Goal: Find contact information: Find contact information

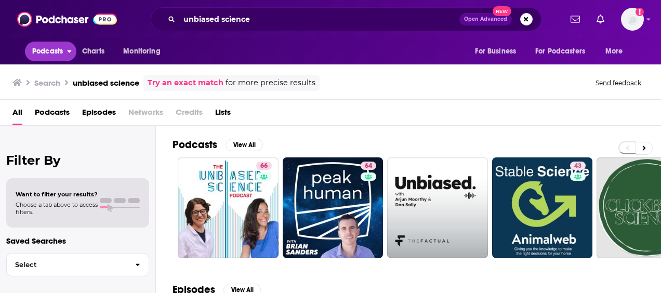
click at [41, 49] on span "Podcasts" at bounding box center [47, 51] width 31 height 15
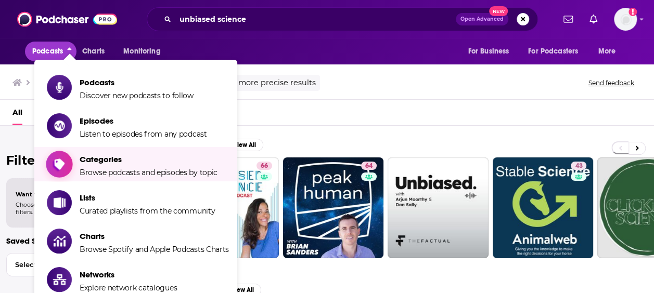
click at [112, 164] on span "Categories" at bounding box center [149, 159] width 138 height 10
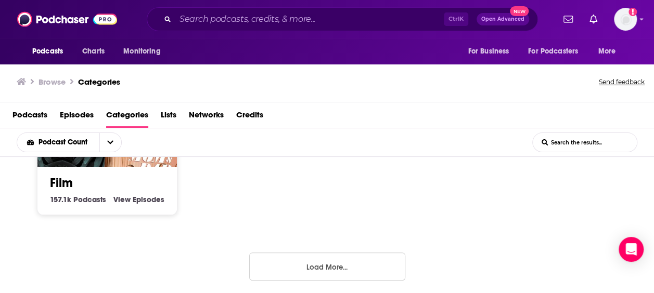
scroll to position [1, 0]
click at [304, 286] on div "Society 1.3m Society Podcasts View Society Episodes Culture 1.3m Culture Podcas…" at bounding box center [327, 225] width 654 height 137
click at [295, 266] on button "Load More..." at bounding box center [327, 266] width 156 height 28
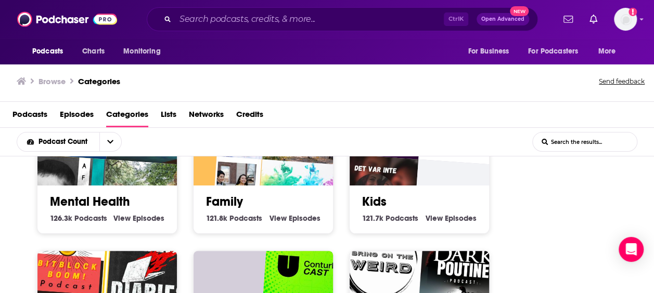
scroll to position [949, 0]
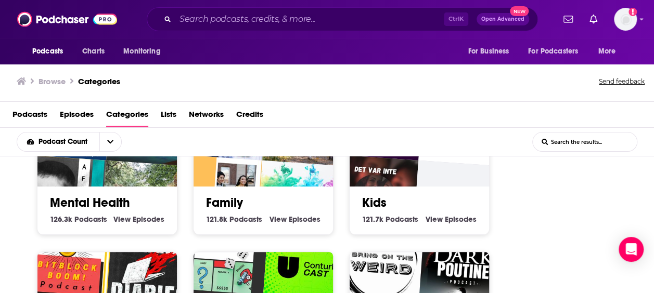
click at [579, 144] on input "List Search Input" at bounding box center [585, 142] width 104 height 19
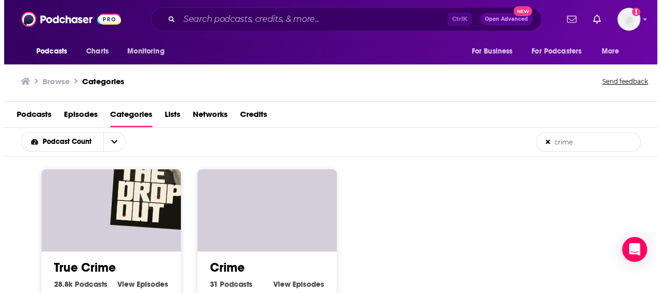
scroll to position [0, 0]
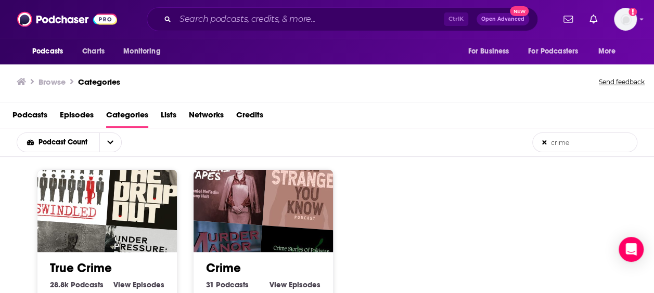
type input "crime"
click at [91, 267] on link "True Crime" at bounding box center [81, 269] width 62 height 16
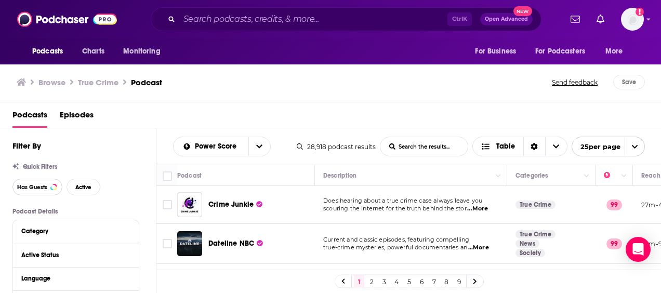
click at [35, 187] on span "Has Guests" at bounding box center [32, 188] width 30 height 6
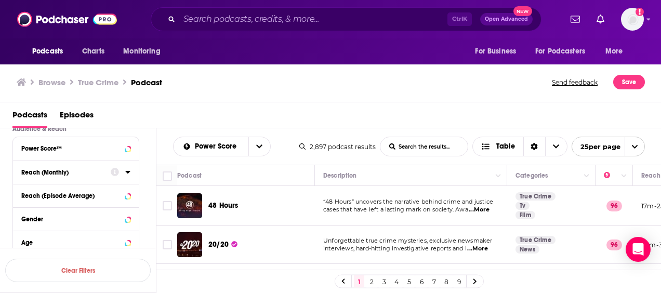
scroll to position [277, 0]
click at [78, 145] on div "Power Score™" at bounding box center [62, 148] width 83 height 7
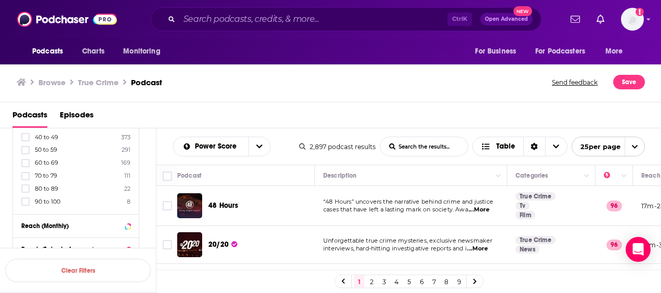
scroll to position [366, 0]
click at [24, 200] on icon at bounding box center [25, 203] width 6 height 6
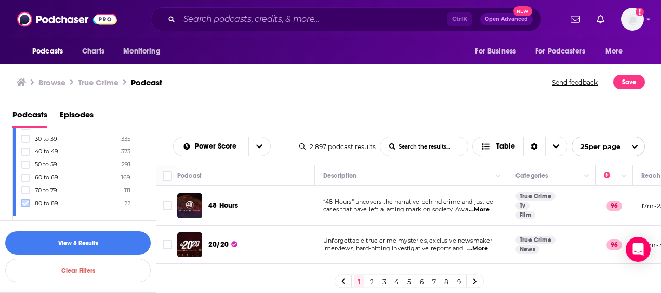
click at [25, 201] on icon at bounding box center [25, 203] width 6 height 5
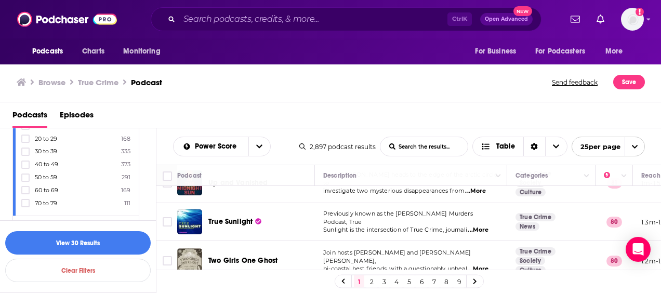
scroll to position [909, 0]
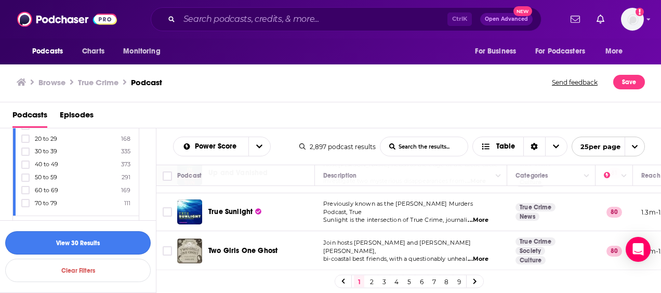
click at [81, 238] on button "View 30 Results" at bounding box center [78, 242] width 146 height 23
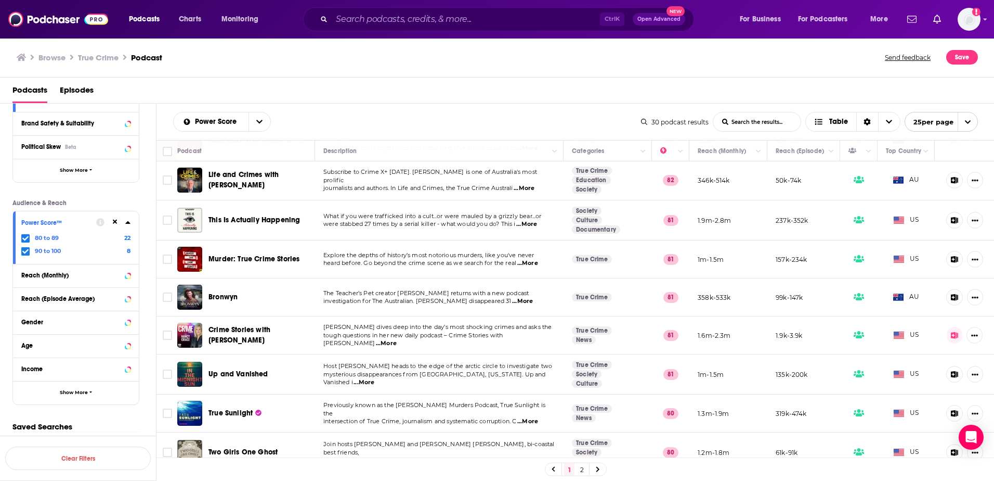
scroll to position [692, 0]
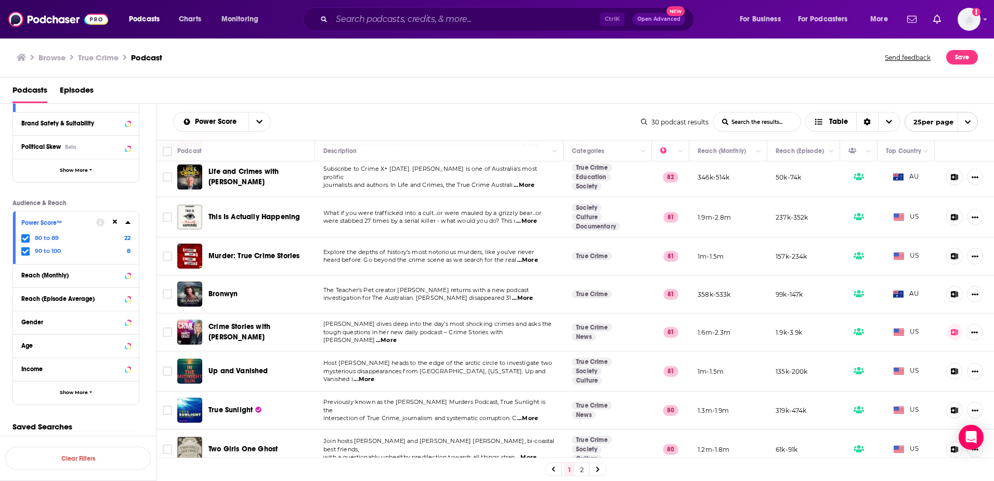
click at [587, 293] on link "2" at bounding box center [582, 469] width 10 height 12
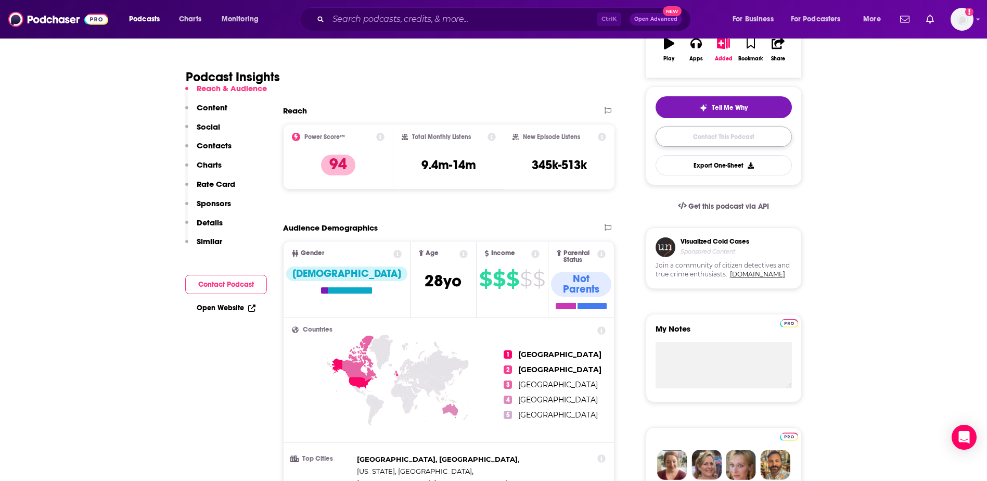
click at [710, 142] on link "Contact This Podcast" at bounding box center [723, 136] width 136 height 20
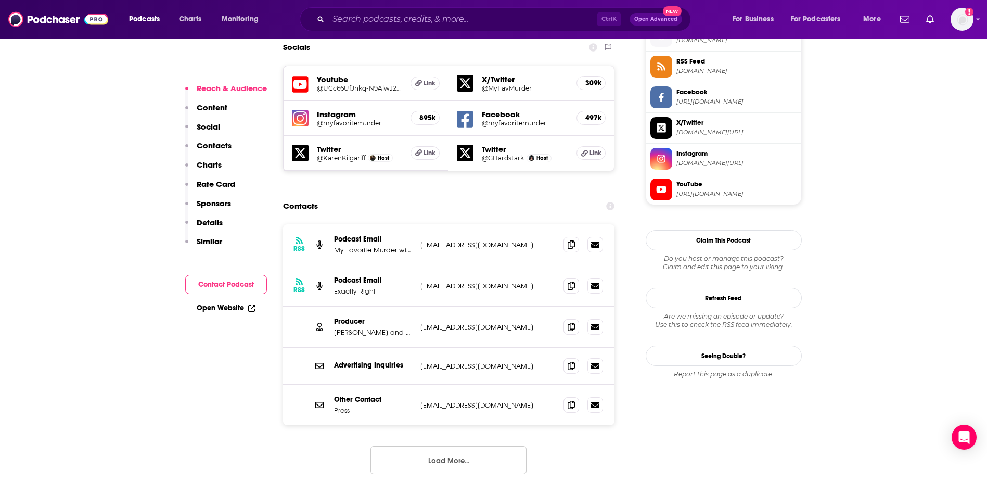
scroll to position [948, 0]
click at [362, 329] on p "Steven Ray Morris and Sara Iyer" at bounding box center [373, 333] width 78 height 9
click at [570, 323] on icon at bounding box center [570, 327] width 7 height 8
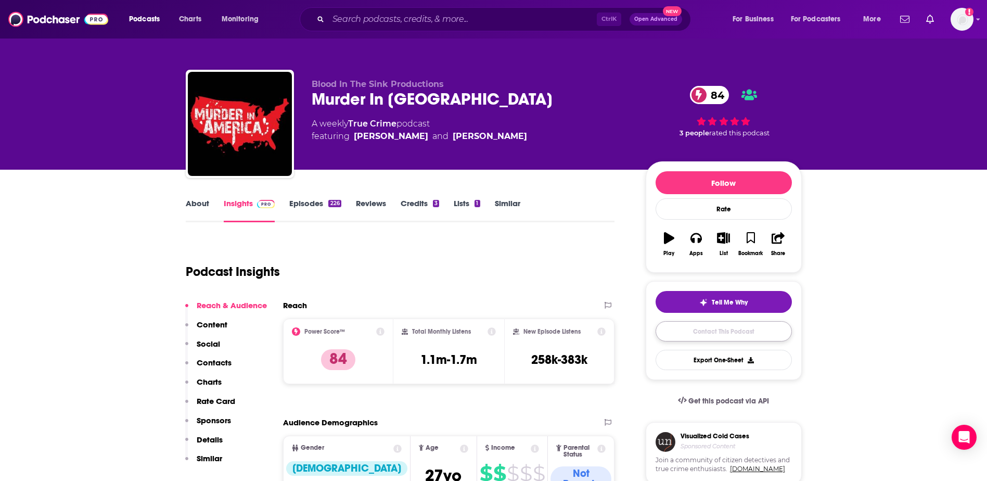
click at [686, 331] on link "Contact This Podcast" at bounding box center [723, 331] width 136 height 20
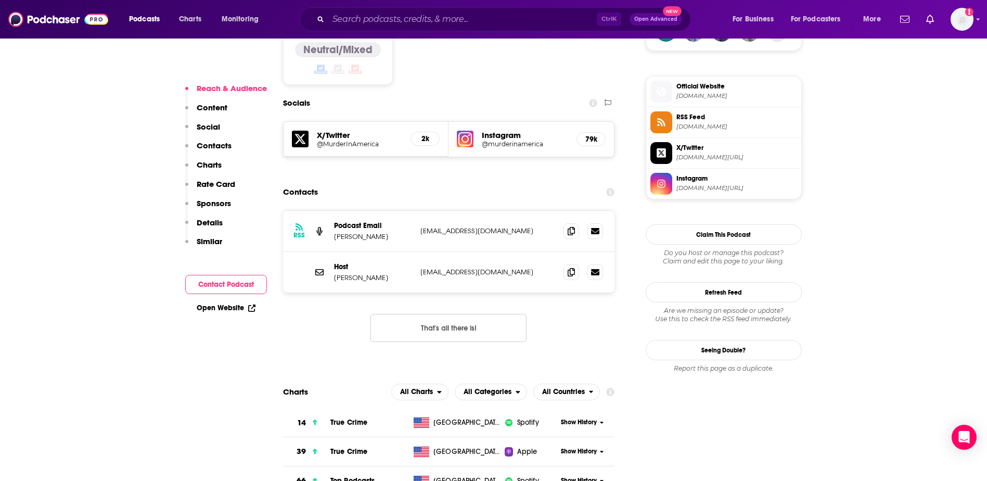
scroll to position [892, 0]
click at [572, 223] on span at bounding box center [571, 231] width 16 height 16
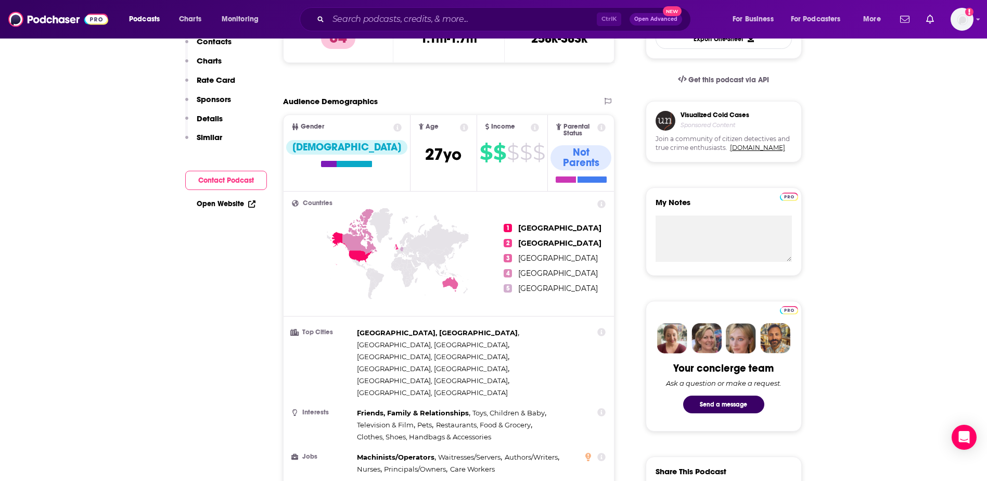
scroll to position [0, 0]
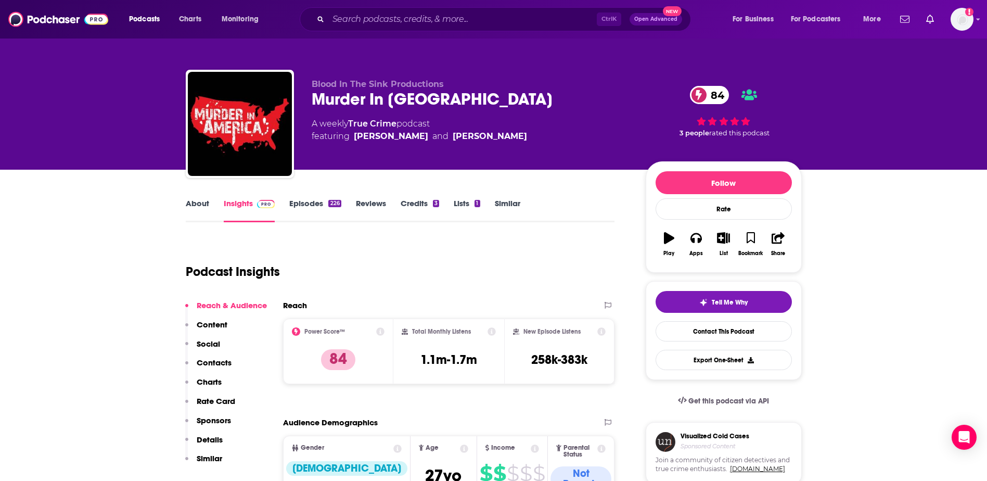
click at [199, 206] on link "About" at bounding box center [197, 210] width 23 height 24
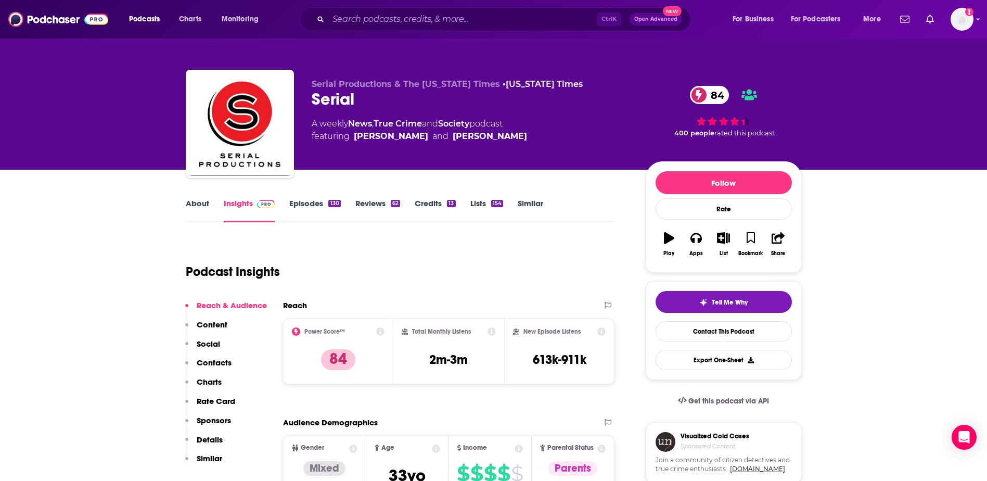
click at [204, 212] on link "About" at bounding box center [197, 210] width 23 height 24
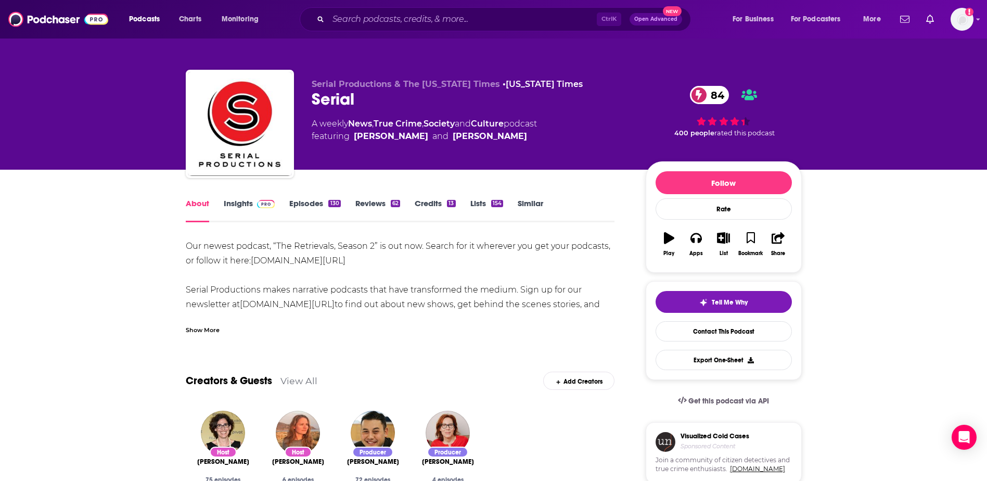
click at [208, 326] on div "Show More" at bounding box center [203, 329] width 34 height 10
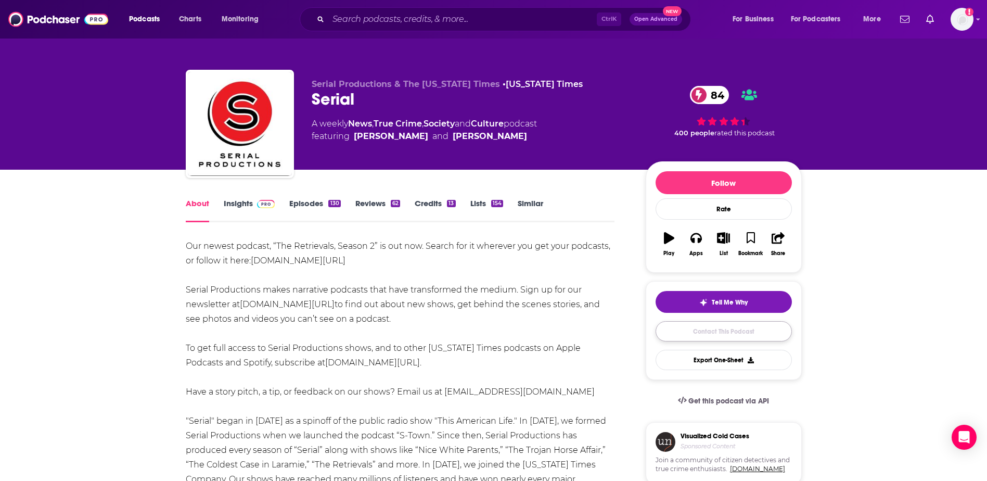
click at [714, 325] on link "Contact This Podcast" at bounding box center [723, 331] width 136 height 20
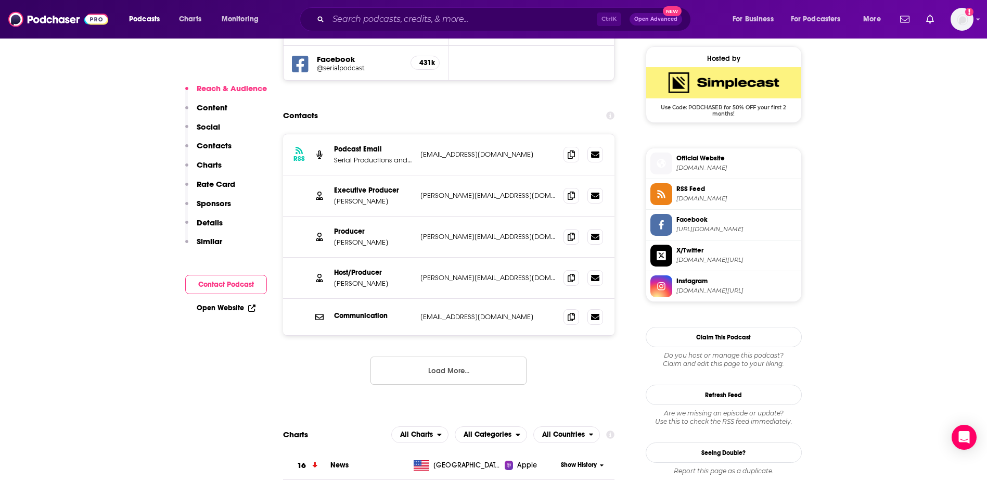
scroll to position [966, 0]
click at [573, 191] on icon at bounding box center [570, 195] width 7 height 8
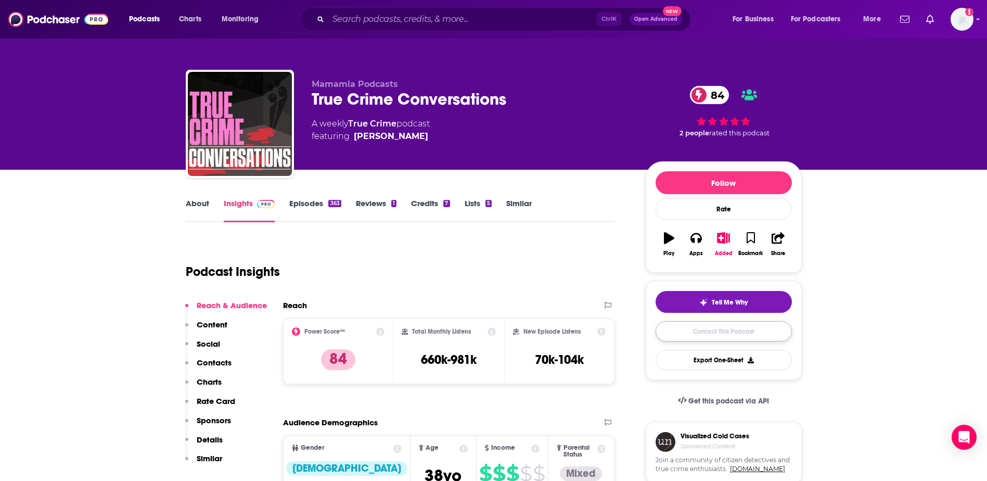
click at [693, 332] on link "Contact This Podcast" at bounding box center [723, 331] width 136 height 20
click at [197, 203] on link "About" at bounding box center [197, 210] width 23 height 24
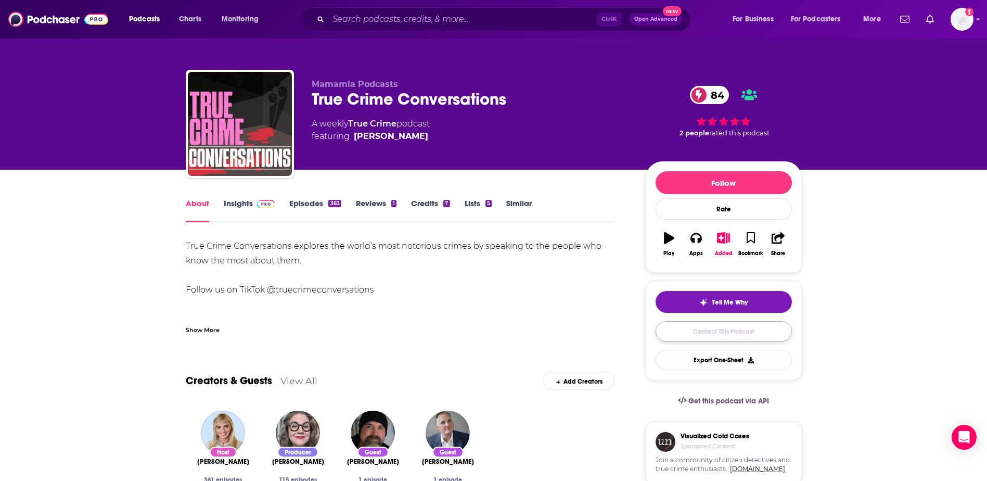
click at [689, 333] on link "Contact This Podcast" at bounding box center [723, 331] width 136 height 20
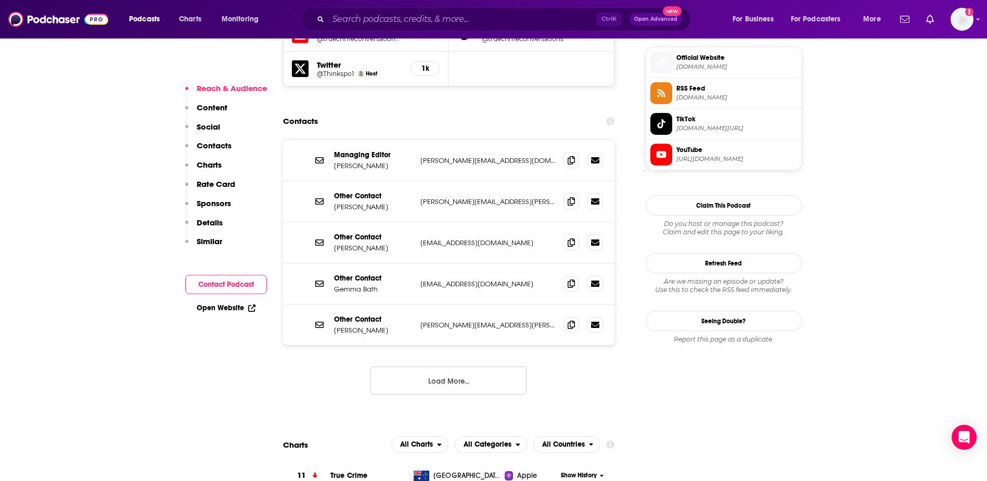
scroll to position [965, 0]
click at [572, 156] on icon at bounding box center [570, 160] width 7 height 8
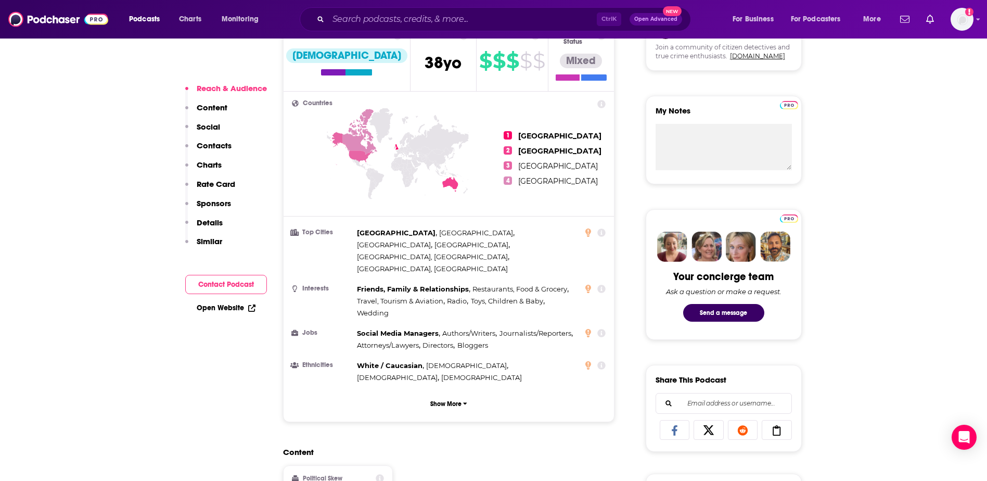
scroll to position [413, 0]
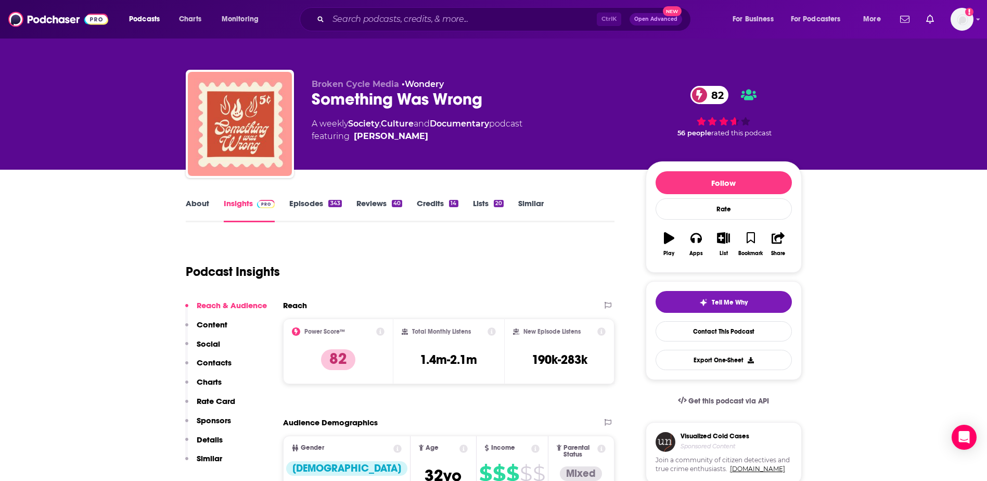
click at [193, 206] on link "About" at bounding box center [197, 210] width 23 height 24
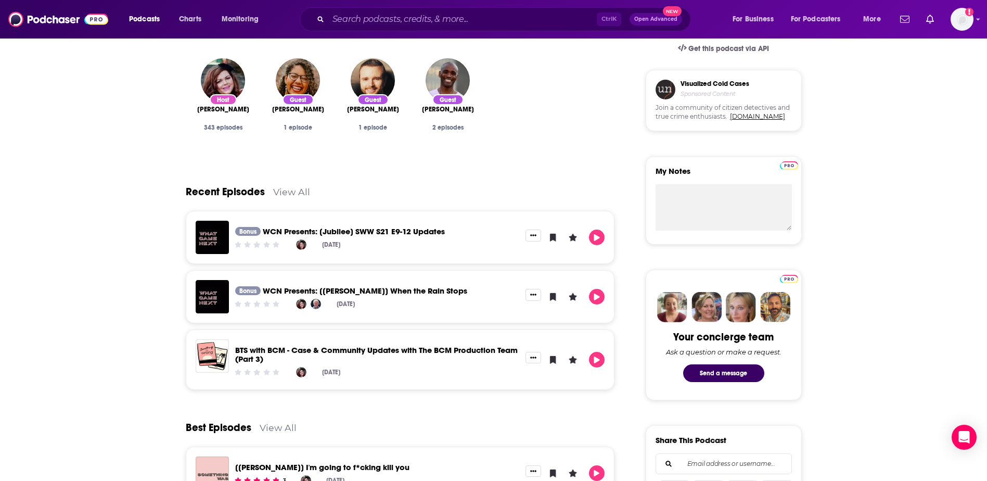
scroll to position [379, 0]
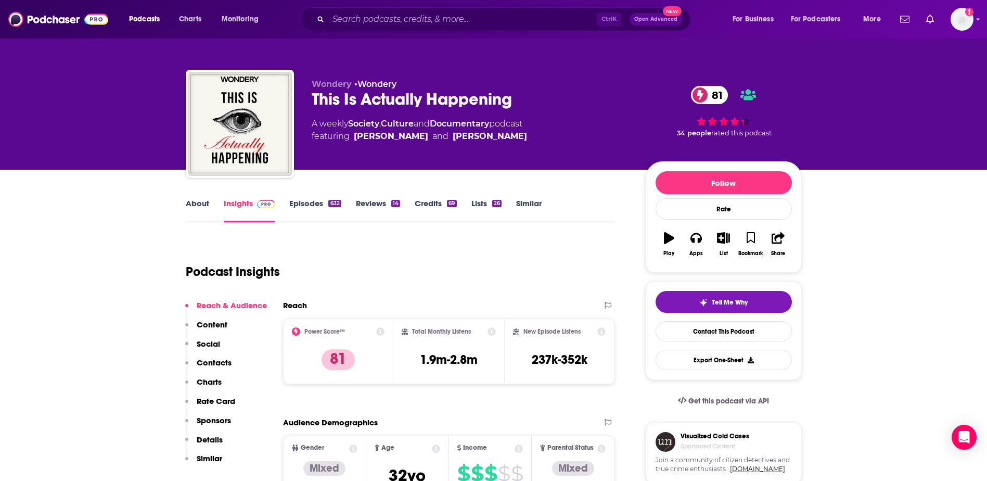
click at [205, 203] on link "About" at bounding box center [197, 210] width 23 height 24
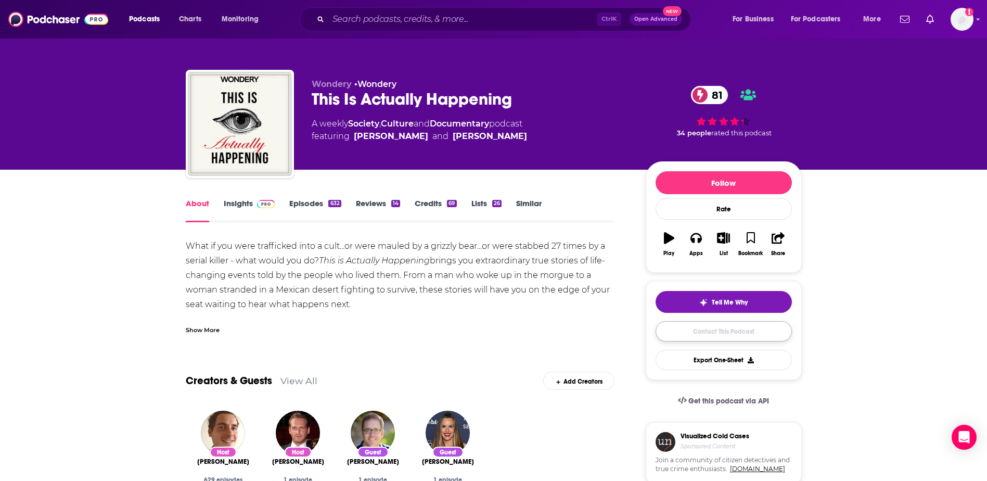
click at [708, 335] on link "Contact This Podcast" at bounding box center [723, 331] width 136 height 20
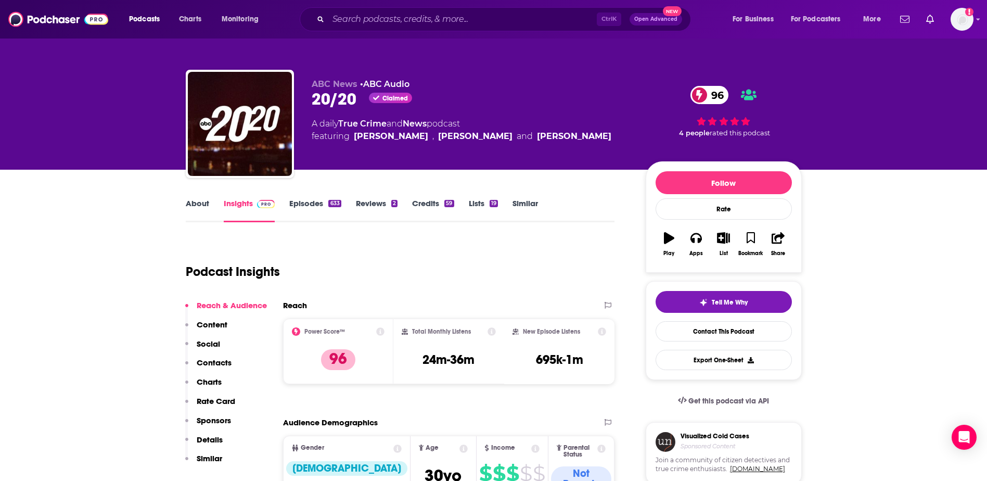
click at [202, 212] on link "About" at bounding box center [197, 210] width 23 height 24
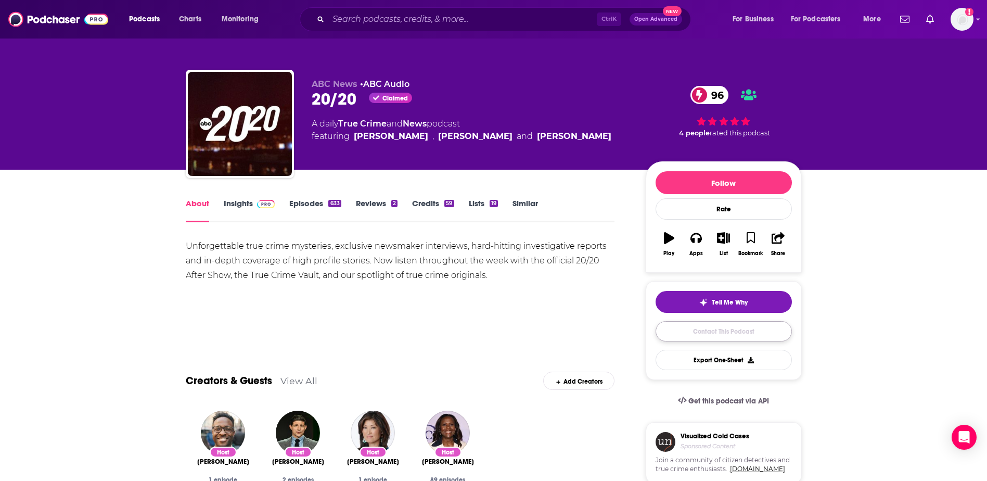
click at [720, 332] on link "Contact This Podcast" at bounding box center [723, 331] width 136 height 20
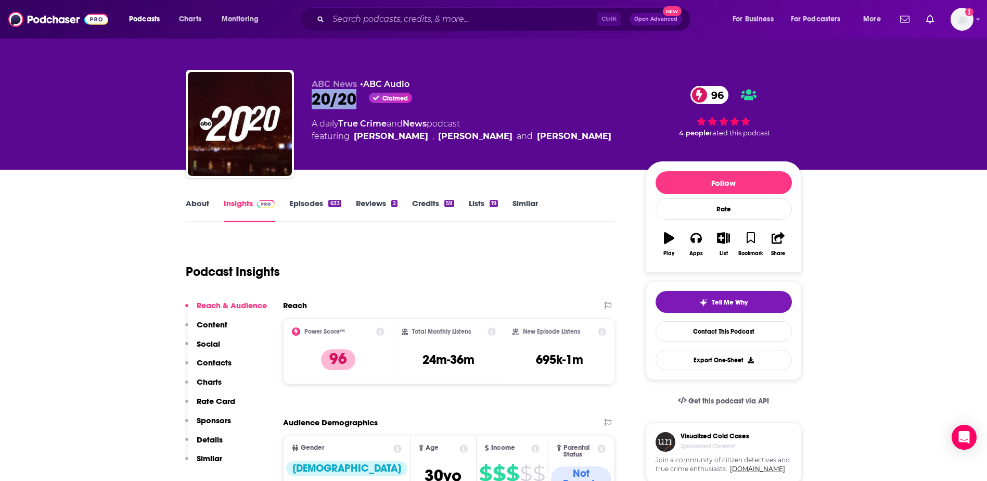
drag, startPoint x: 304, startPoint y: 100, endPoint x: 359, endPoint y: 90, distance: 55.9
click at [359, 90] on div "ABC News • ABC Audio 20/20 Claimed 96 A daily True Crime and News podcast featu…" at bounding box center [494, 126] width 616 height 112
copy h2 "20/20"
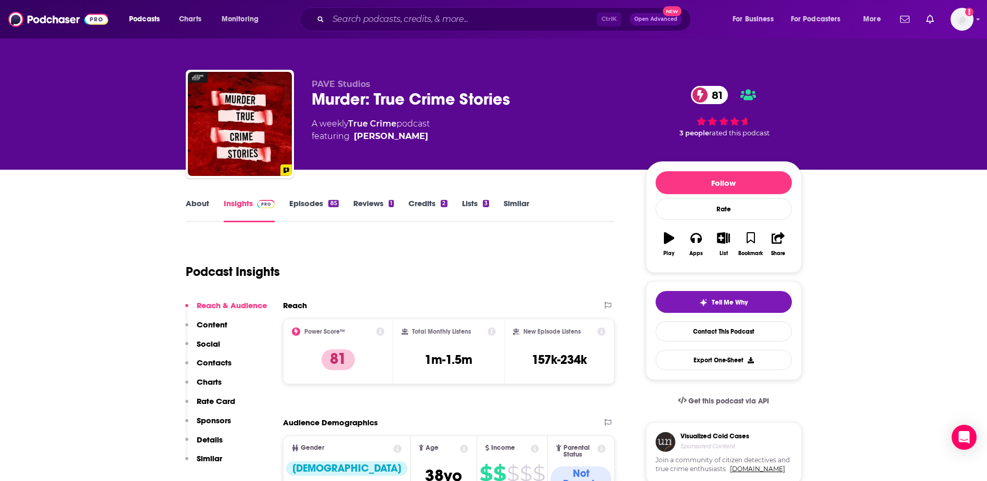
click at [192, 203] on link "About" at bounding box center [197, 210] width 23 height 24
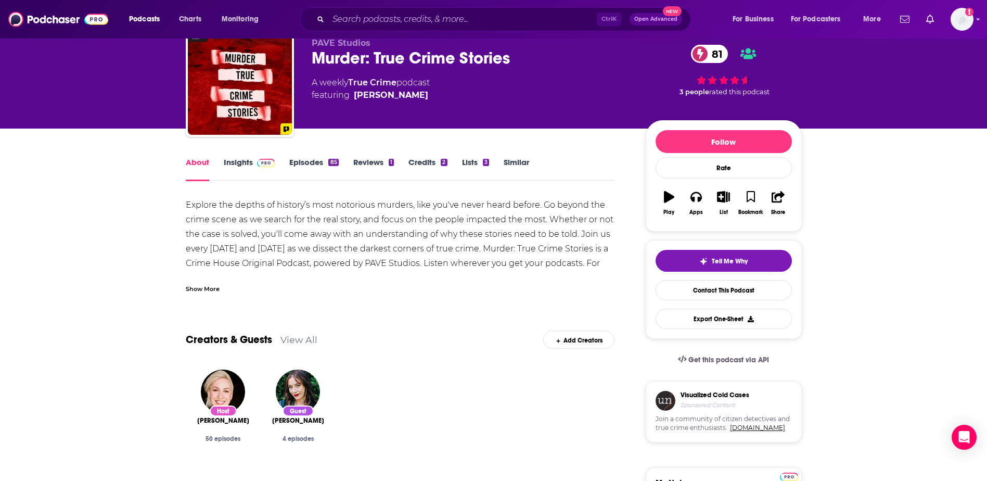
scroll to position [41, 0]
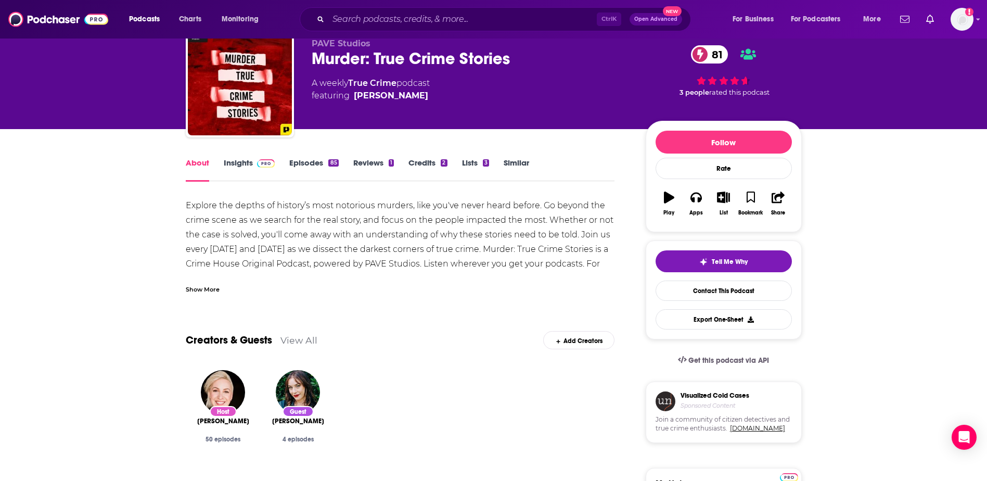
click at [244, 165] on link "Insights" at bounding box center [249, 170] width 51 height 24
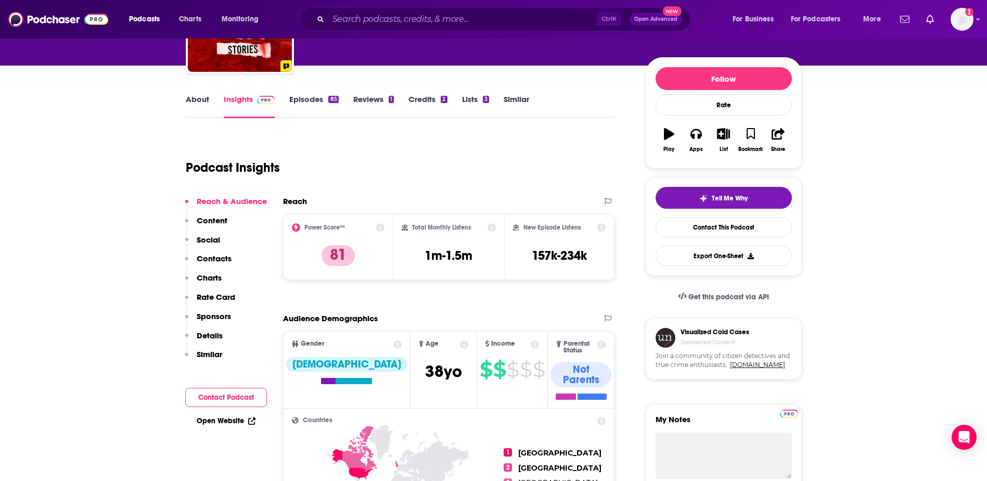
scroll to position [103, 0]
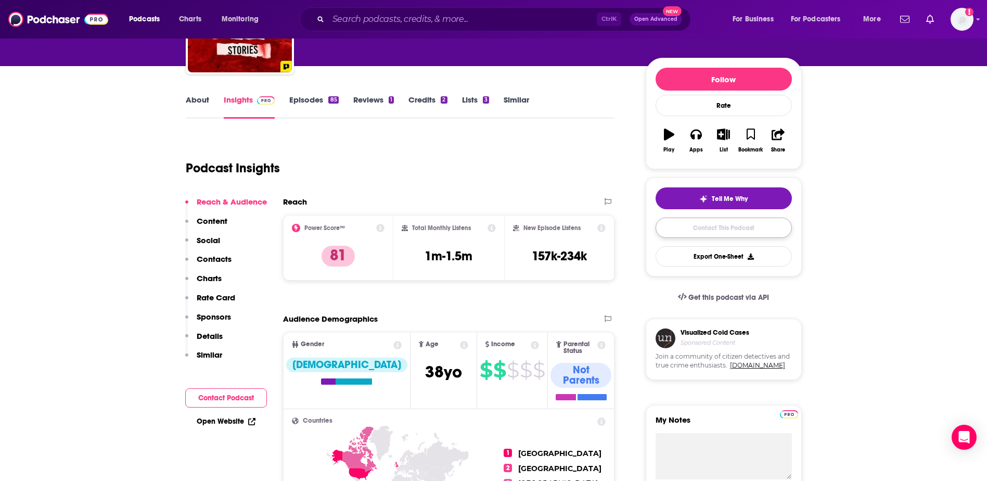
click at [708, 227] on link "Contact This Podcast" at bounding box center [723, 227] width 136 height 20
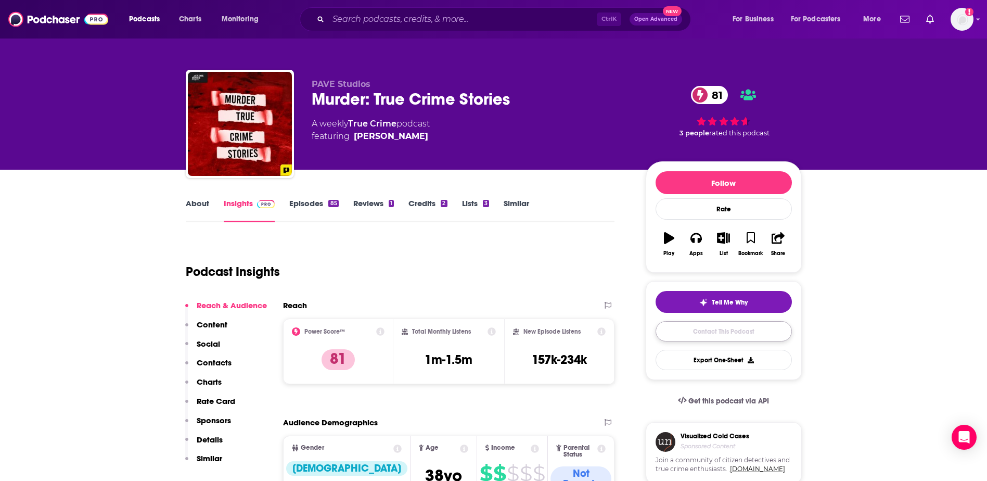
click at [692, 331] on link "Contact This Podcast" at bounding box center [723, 331] width 136 height 20
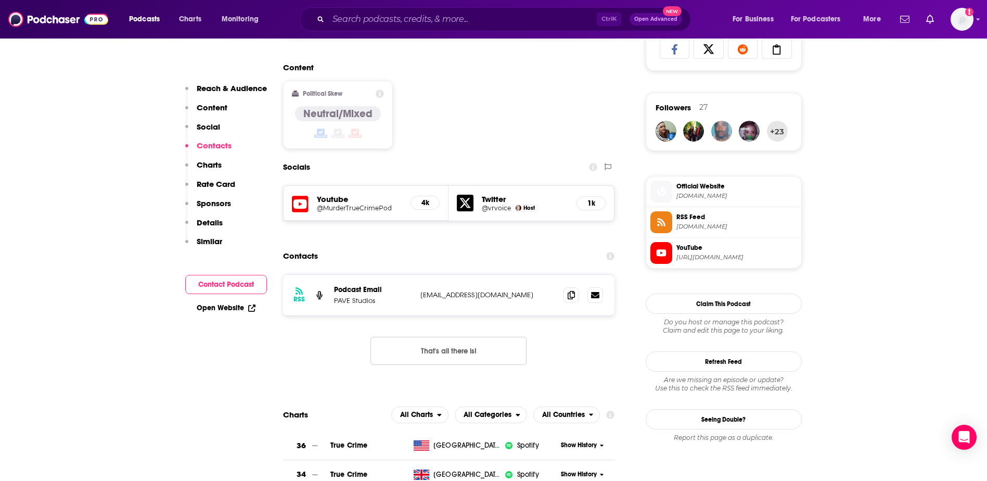
scroll to position [793, 0]
click at [573, 291] on icon at bounding box center [570, 295] width 7 height 8
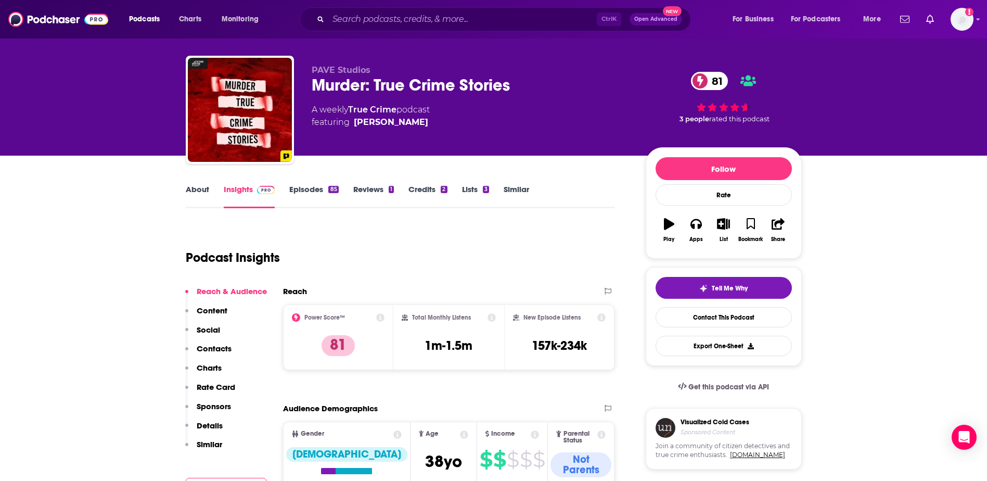
scroll to position [0, 0]
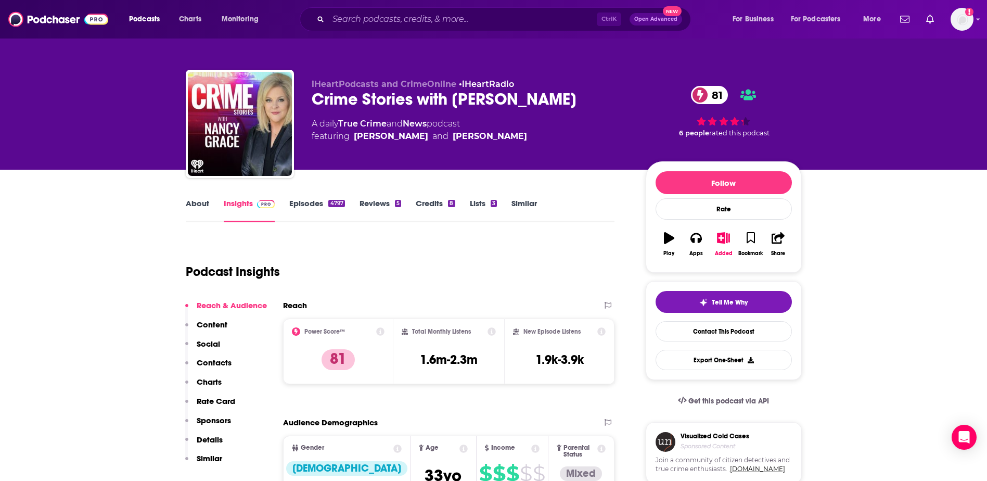
click at [437, 97] on div "Crime Stories with [PERSON_NAME] 81" at bounding box center [470, 99] width 317 height 20
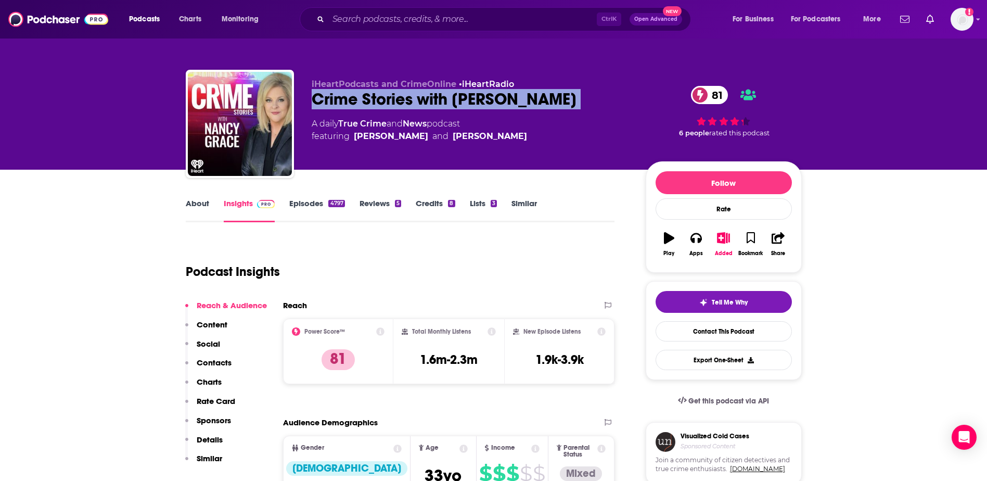
click at [437, 97] on div "Crime Stories with Nancy Grace 81" at bounding box center [470, 99] width 317 height 20
copy div "Crime Stories with Nancy Grace 81"
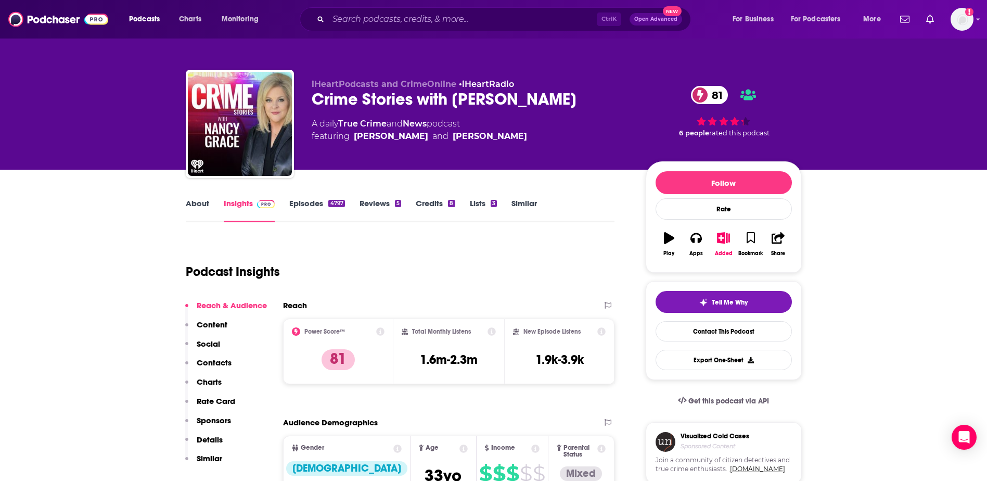
click at [608, 284] on div "Podcast Insights" at bounding box center [400, 269] width 429 height 61
click at [697, 330] on link "Contact This Podcast" at bounding box center [723, 331] width 136 height 20
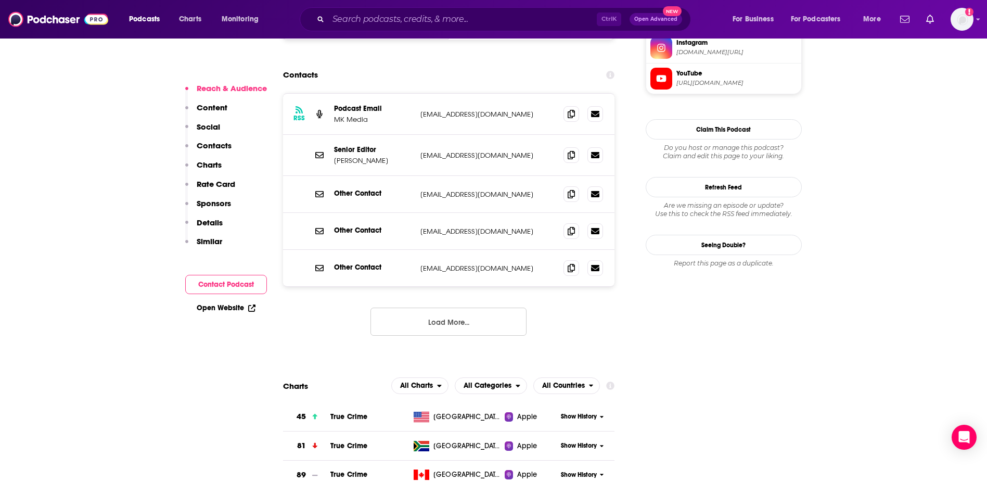
scroll to position [887, 0]
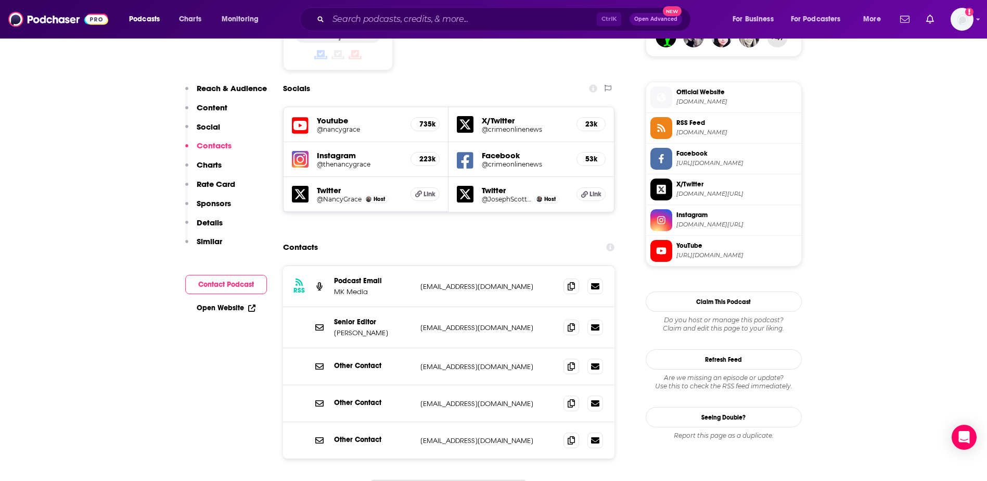
click at [371, 307] on div "Senior Editor Ellen Killoran ekilloran@crimeonline.com ekilloran@crimeonline.com" at bounding box center [449, 327] width 332 height 41
drag, startPoint x: 381, startPoint y: 266, endPoint x: 351, endPoint y: 267, distance: 30.2
click at [351, 328] on p "Ellen Killoran" at bounding box center [373, 332] width 78 height 9
copy p "Killoran"
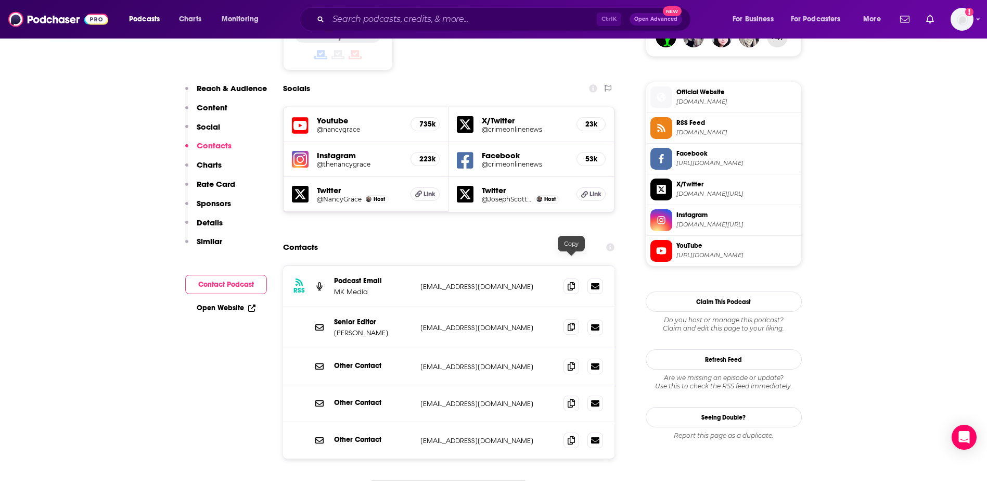
click at [569, 322] on icon at bounding box center [570, 326] width 7 height 8
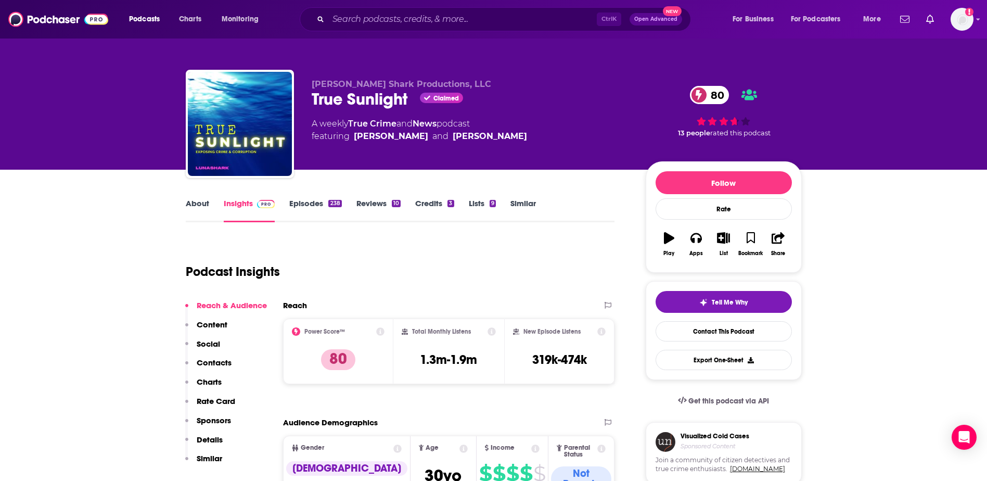
click at [204, 206] on link "About" at bounding box center [197, 210] width 23 height 24
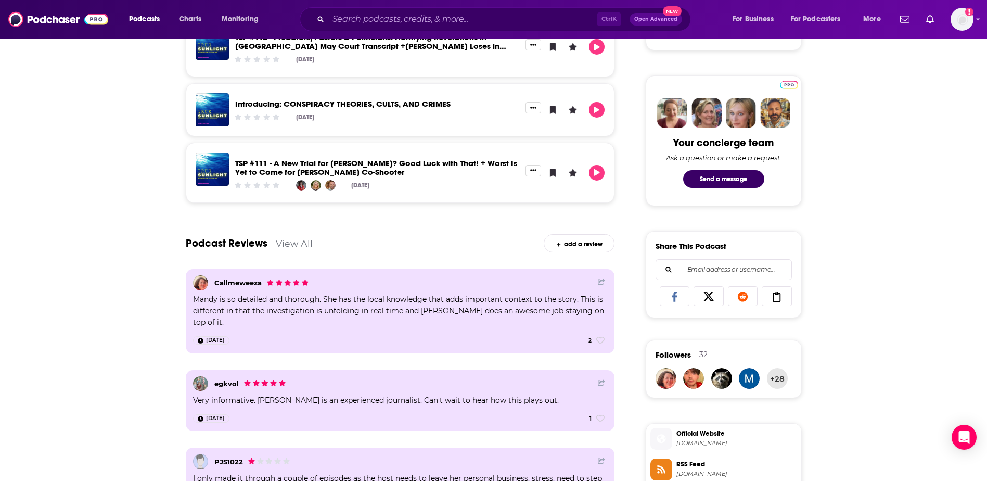
scroll to position [546, 0]
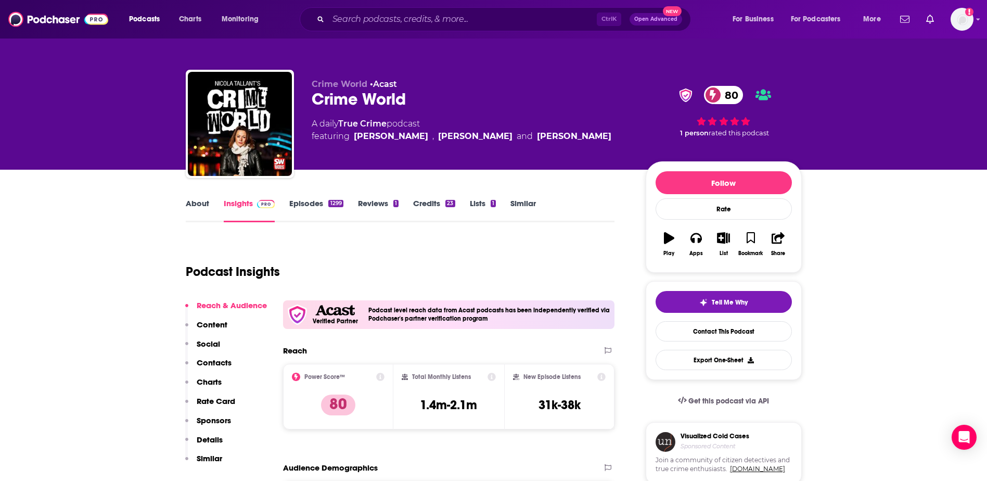
click at [196, 200] on link "About" at bounding box center [197, 210] width 23 height 24
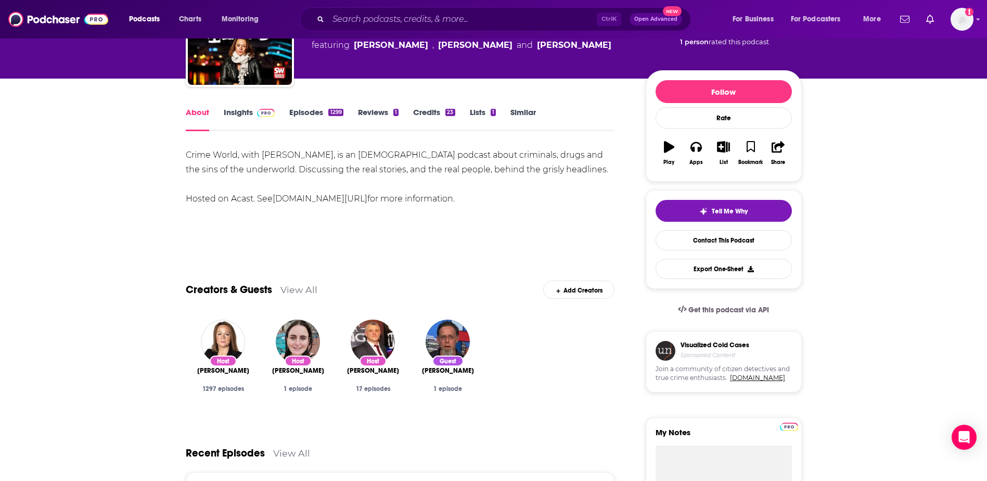
scroll to position [90, 0]
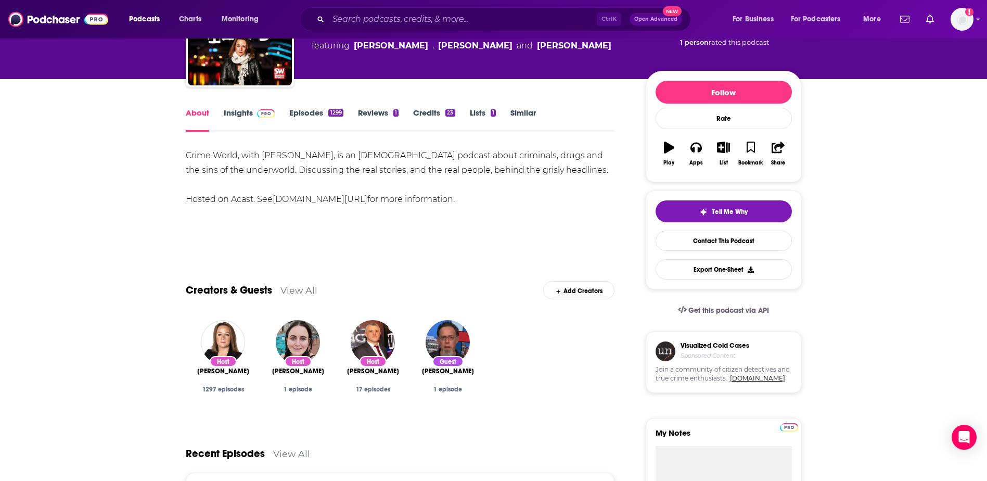
click at [241, 112] on link "Insights" at bounding box center [249, 120] width 51 height 24
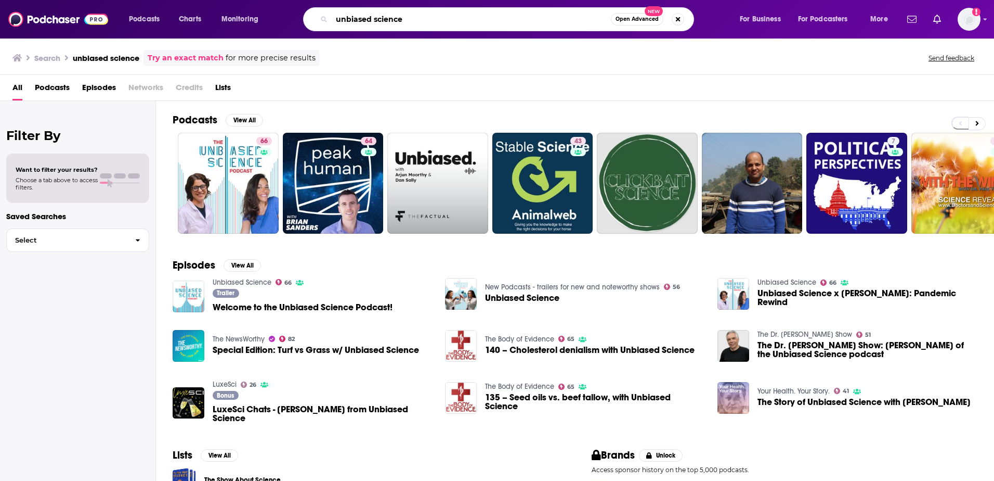
click at [366, 27] on input "unbiased science" at bounding box center [471, 19] width 279 height 17
paste input "True Crime Tonight Verified"
type input "True Crime Tonight Verified"
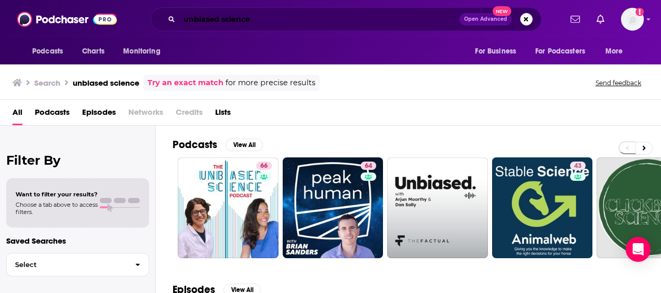
click at [257, 18] on input "unbiased science" at bounding box center [319, 19] width 280 height 17
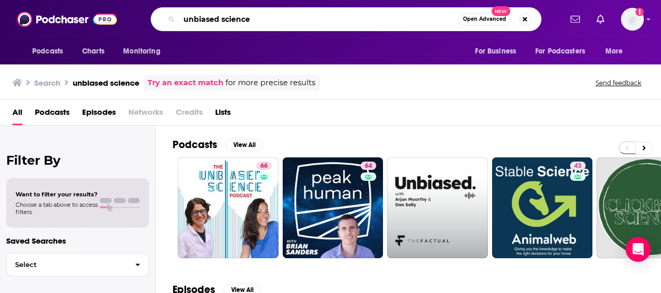
click at [257, 18] on input "unbiased science" at bounding box center [318, 19] width 279 height 17
paste input "In the Dark - The New Yorker"
type input "In the Dark - The New Yorker"
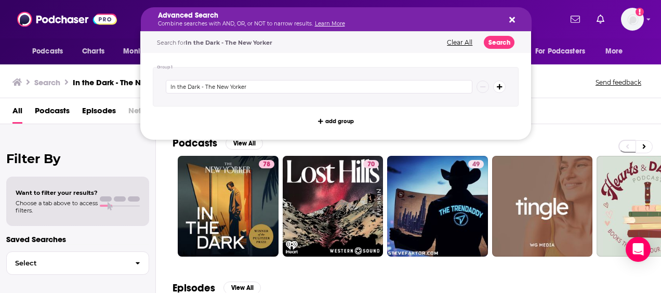
click at [287, 18] on h5 "Advanced Search" at bounding box center [328, 15] width 340 height 7
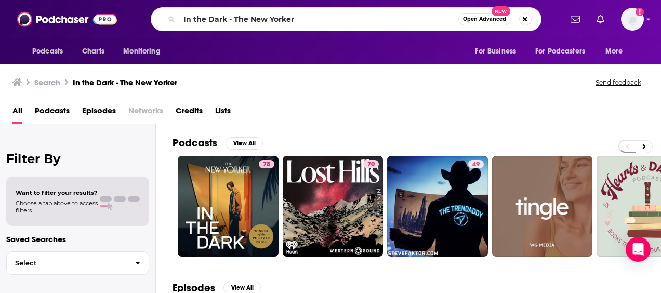
click at [96, 35] on div "Podcasts Charts Monitoring In the Dark - The New Yorker Open Advanced New For B…" at bounding box center [330, 19] width 661 height 38
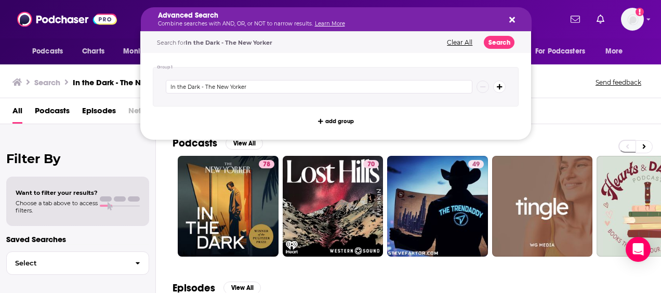
drag, startPoint x: 331, startPoint y: 17, endPoint x: 179, endPoint y: 13, distance: 151.9
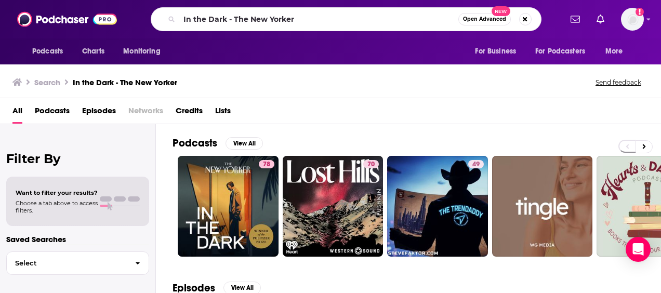
click at [575, 111] on div "All Podcasts Episodes Networks Credits Lists" at bounding box center [332, 112] width 641 height 21
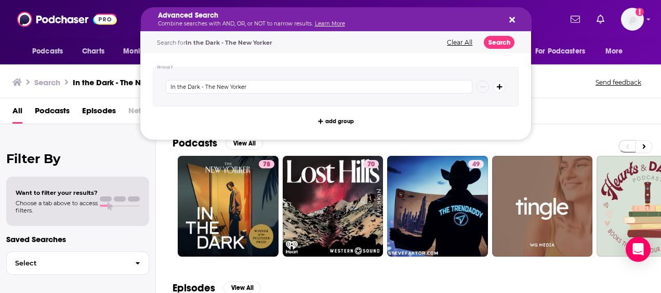
click at [333, 22] on link "Learn More" at bounding box center [330, 23] width 30 height 7
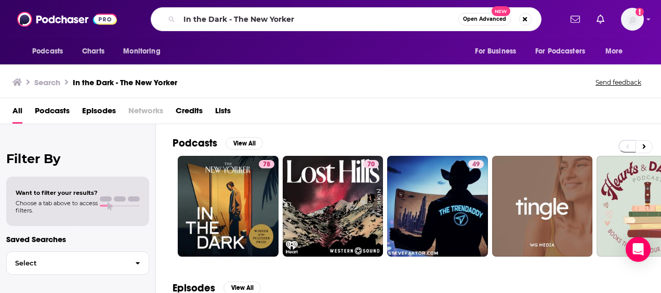
click at [557, 112] on div "All Podcasts Episodes Networks Credits Lists" at bounding box center [332, 112] width 641 height 21
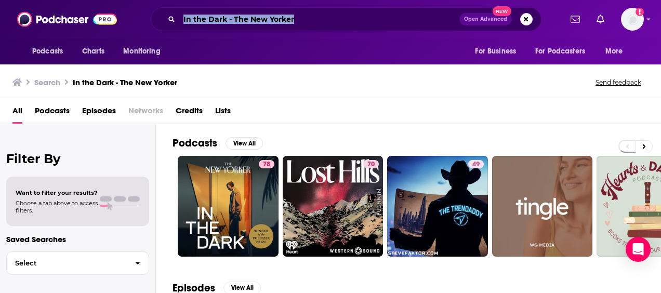
drag, startPoint x: 333, startPoint y: 29, endPoint x: 120, endPoint y: 17, distance: 213.6
click at [120, 17] on div "Podcasts Charts Monitoring In the Dark - The New Yorker Open Advanced New For B…" at bounding box center [330, 19] width 661 height 38
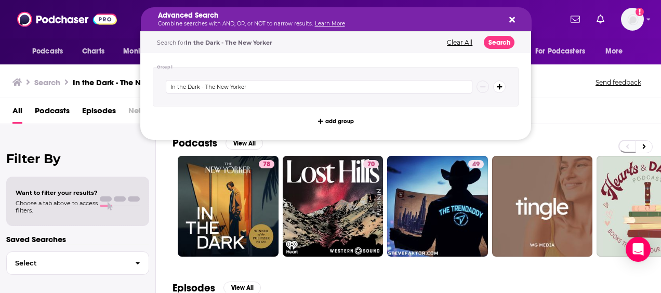
click at [241, 23] on p "Combine searches with AND, OR, or NOT to narrow results. Learn More" at bounding box center [328, 23] width 340 height 5
drag, startPoint x: 120, startPoint y: 17, endPoint x: 197, endPoint y: 87, distance: 104.2
click at [197, 87] on input "In the Dark - The New Yorker" at bounding box center [319, 87] width 307 height 14
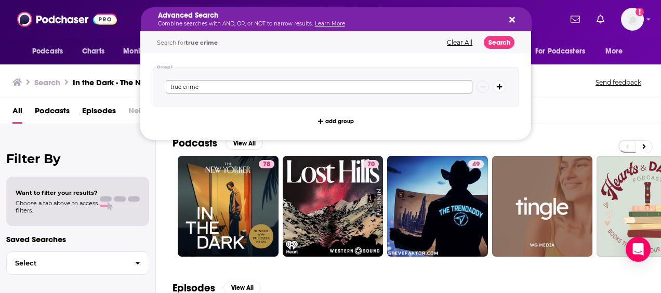
type input "true crime"
click at [497, 39] on button "Search" at bounding box center [499, 42] width 31 height 13
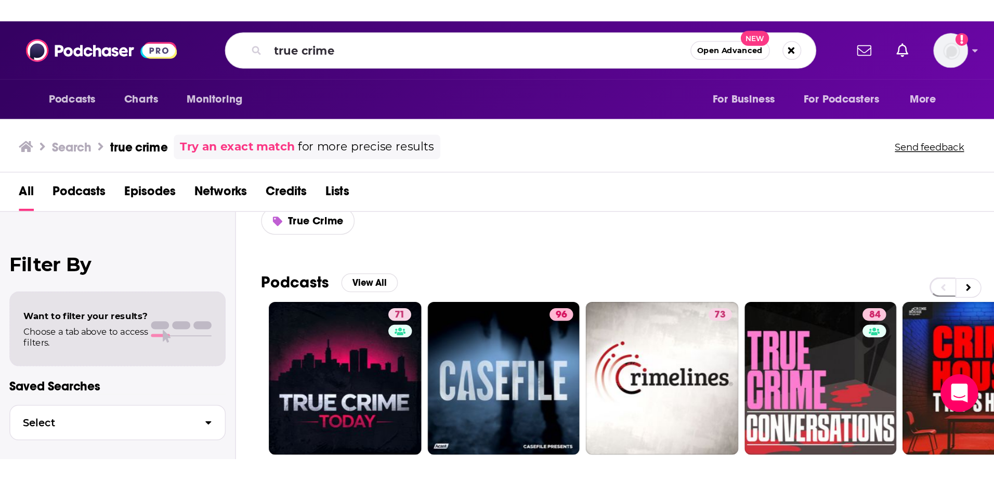
scroll to position [35, 0]
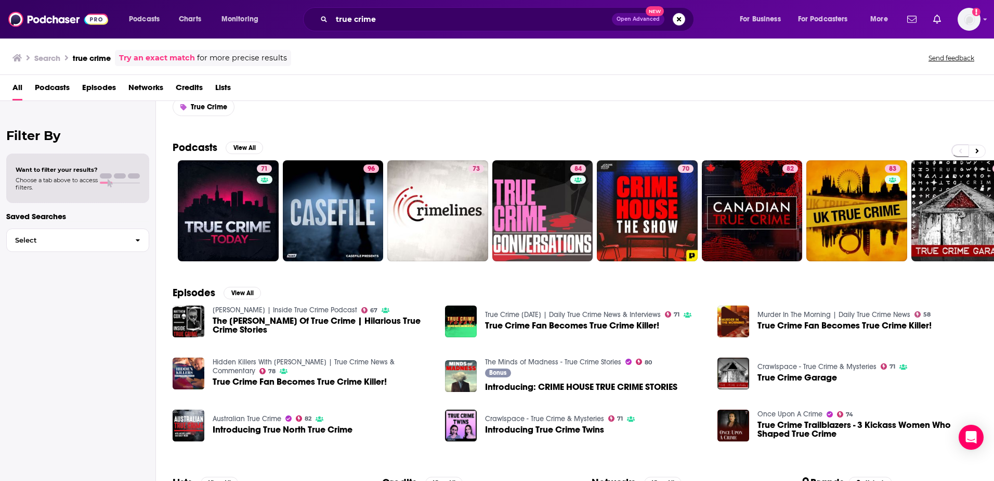
drag, startPoint x: 440, startPoint y: 212, endPoint x: 455, endPoint y: 105, distance: 107.6
click at [976, 149] on icon at bounding box center [978, 150] width 4 height 7
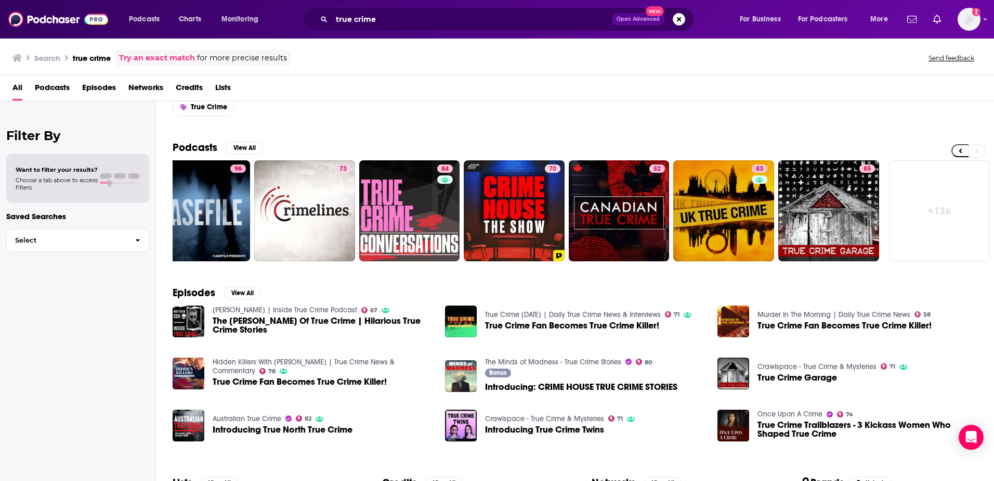
scroll to position [170, 0]
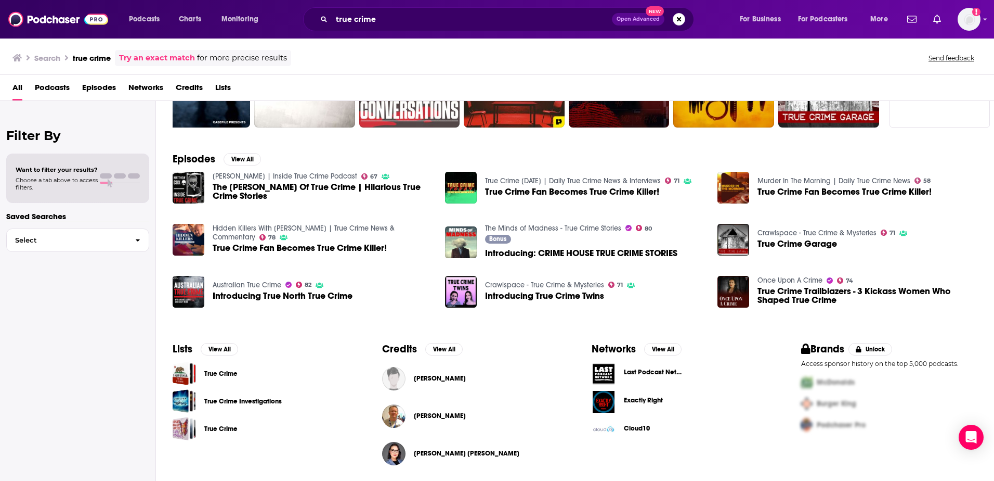
click at [224, 376] on link "True Crime" at bounding box center [220, 373] width 33 height 11
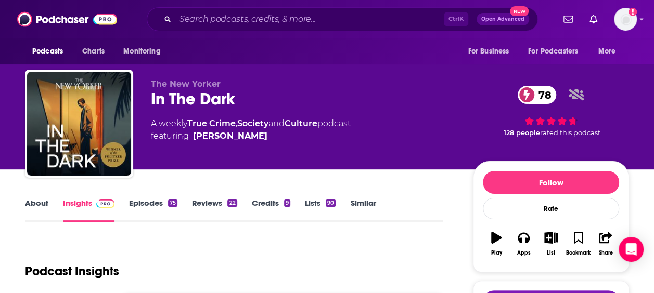
scroll to position [42, 0]
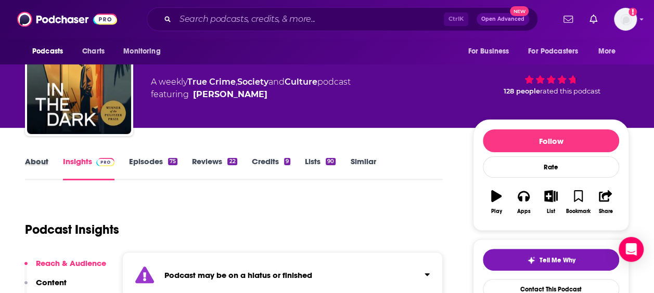
click at [50, 162] on div "About" at bounding box center [44, 169] width 38 height 24
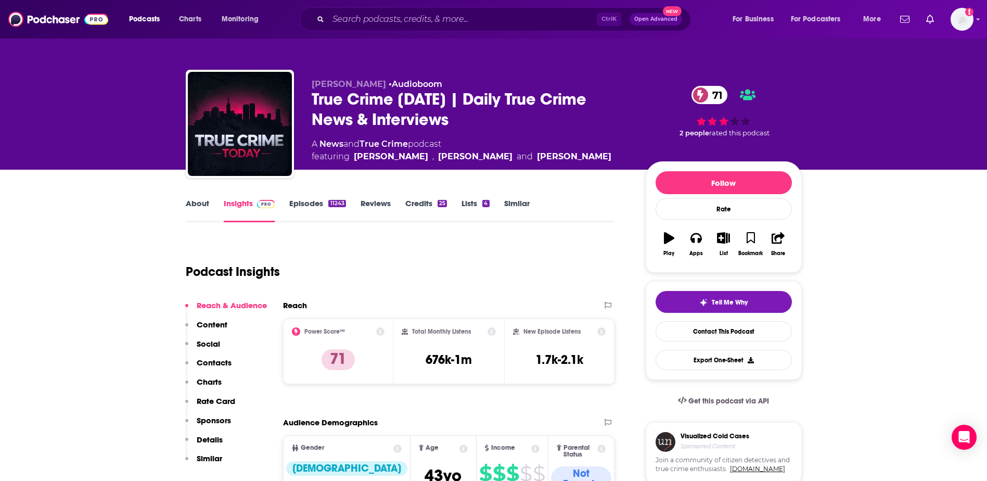
click at [206, 199] on link "About" at bounding box center [197, 210] width 23 height 24
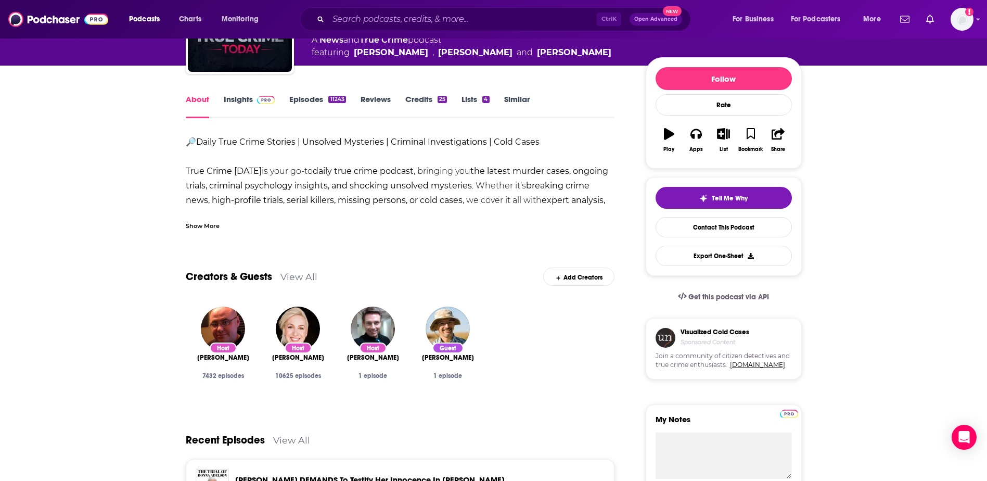
scroll to position [61, 0]
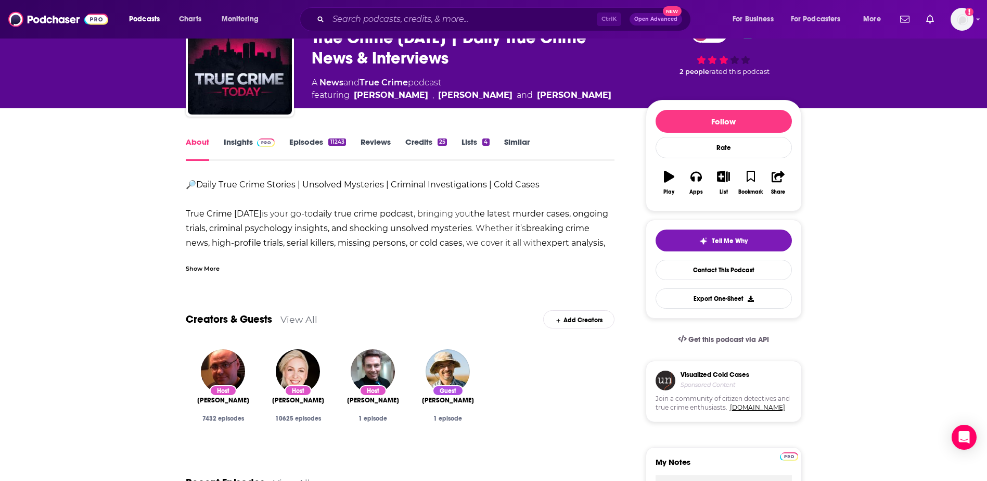
click at [239, 151] on link "Insights" at bounding box center [249, 149] width 51 height 24
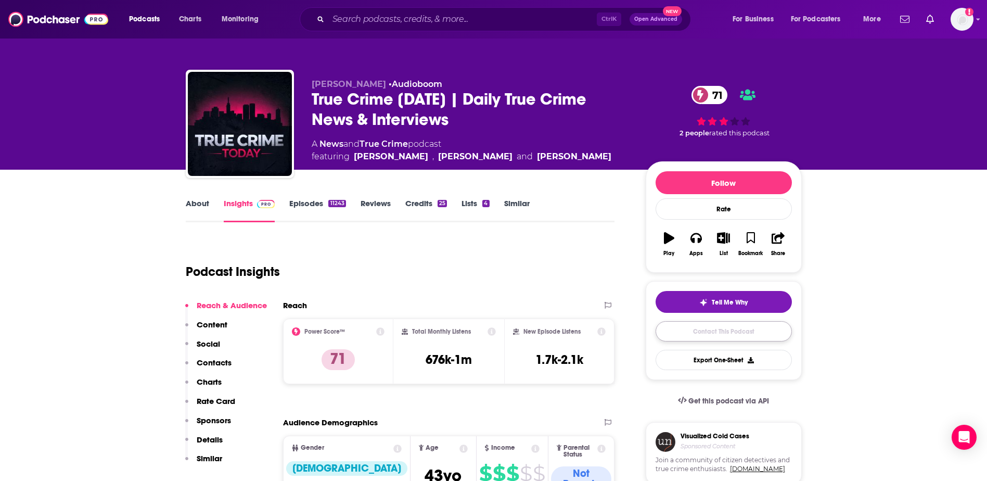
click at [724, 333] on link "Contact This Podcast" at bounding box center [723, 331] width 136 height 20
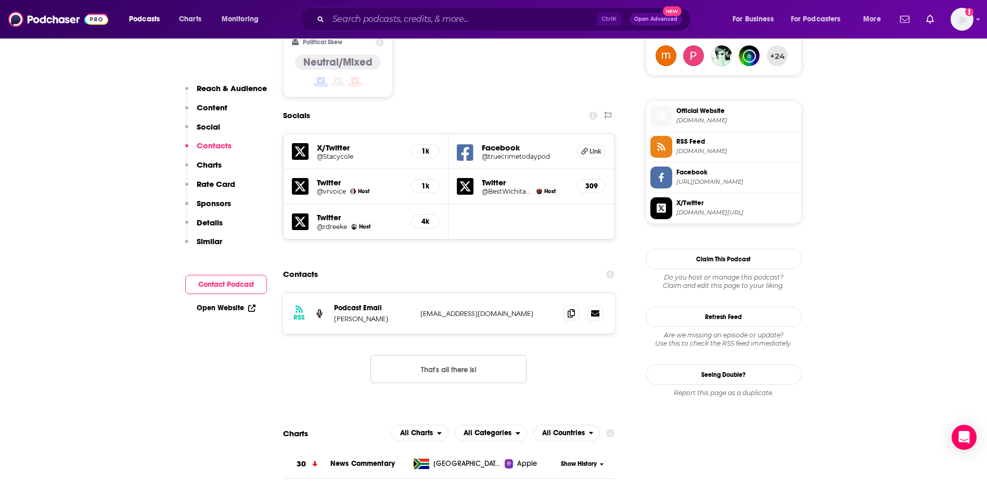
scroll to position [854, 0]
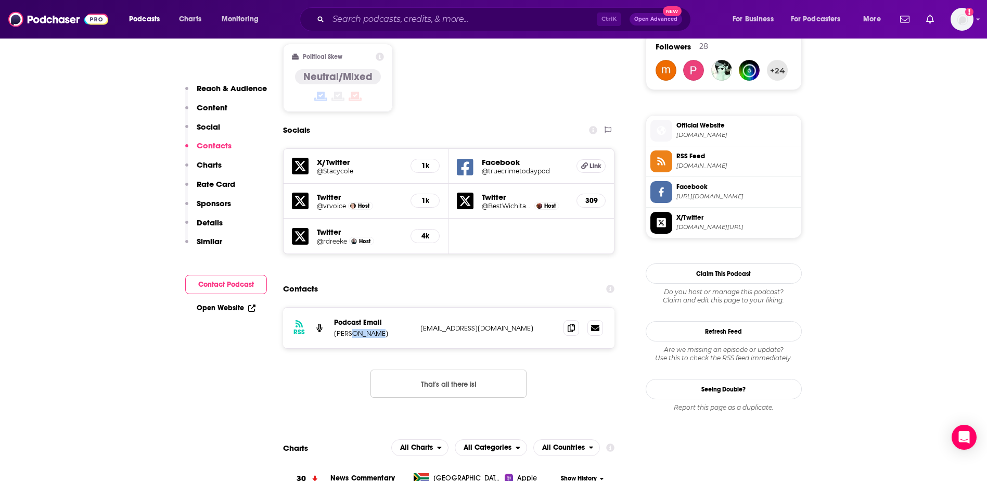
drag, startPoint x: 383, startPoint y: 267, endPoint x: 350, endPoint y: 263, distance: 33.6
click at [350, 307] on div "RSS Podcast Email Tony Brueski tonyvoice123@gmail.com tonyvoice123@gmail.com" at bounding box center [449, 327] width 332 height 41
copy p "Brueski"
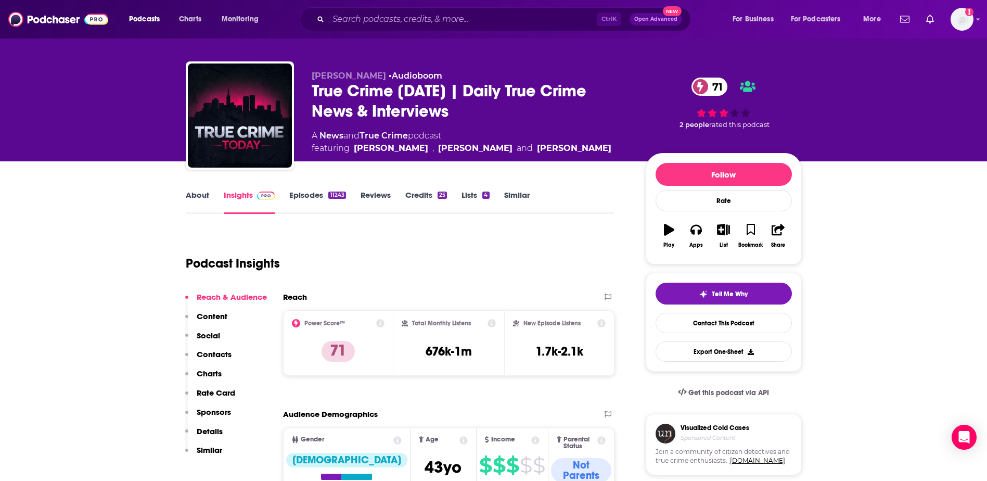
scroll to position [0, 0]
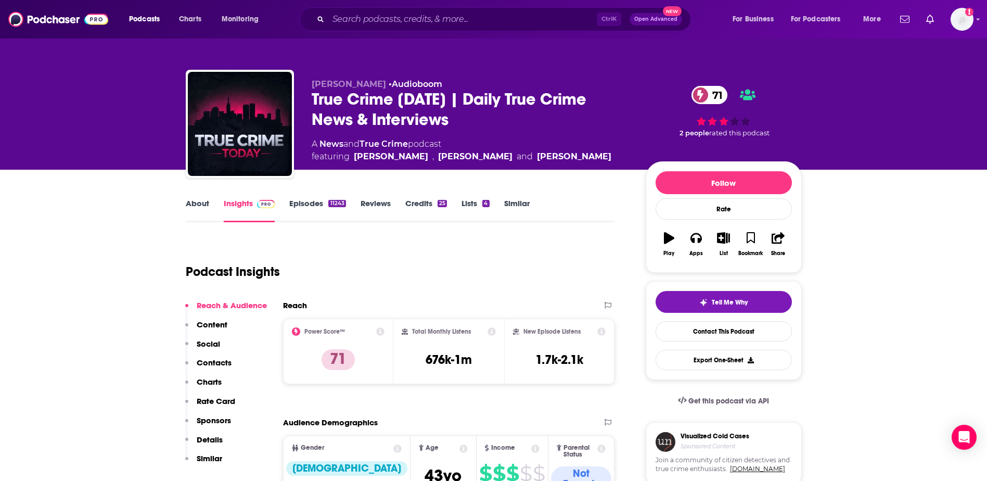
click at [196, 204] on link "About" at bounding box center [197, 210] width 23 height 24
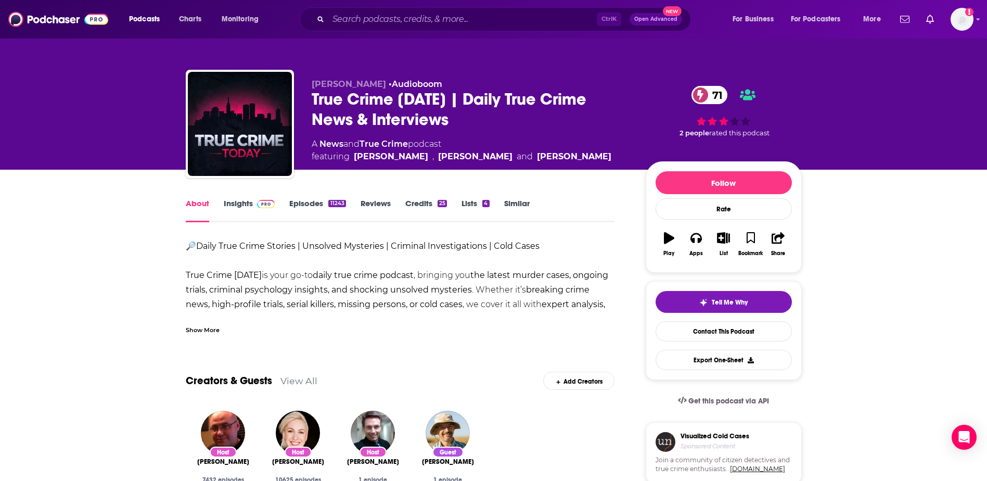
scroll to position [28, 0]
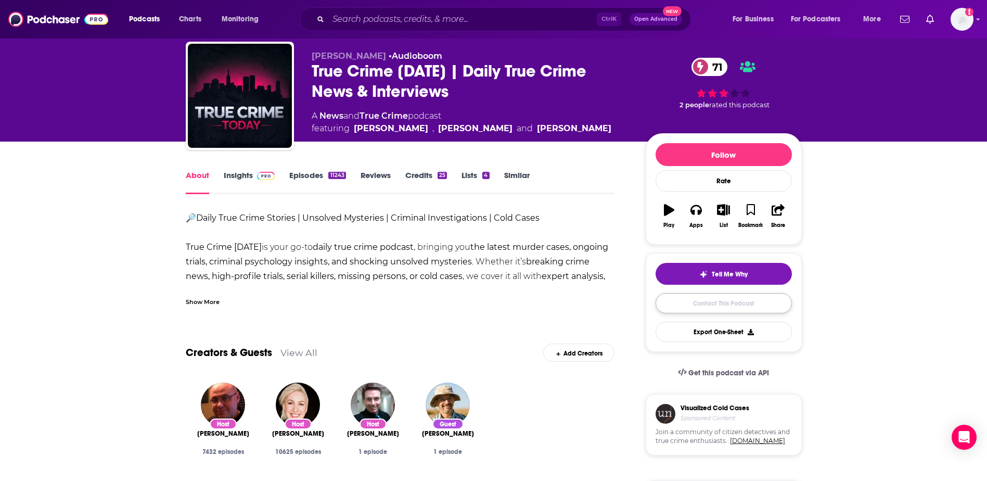
click at [681, 300] on link "Contact This Podcast" at bounding box center [723, 303] width 136 height 20
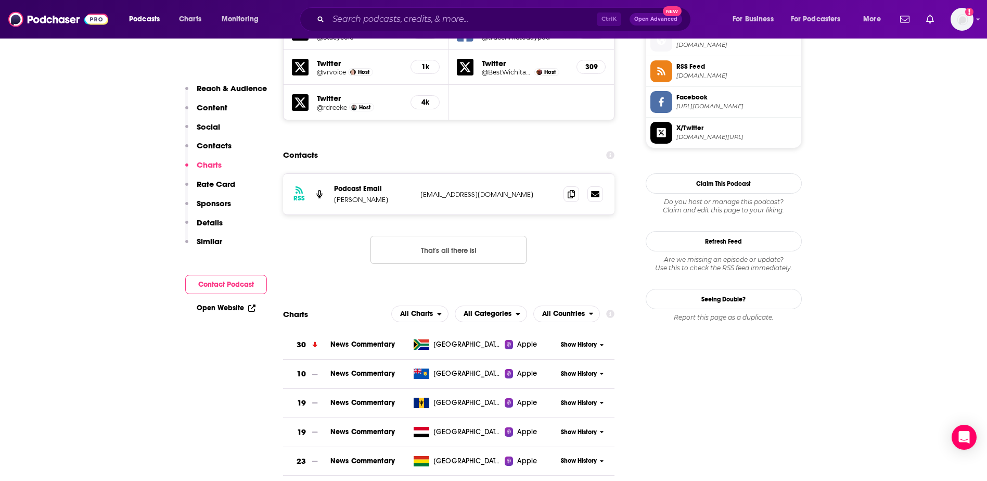
scroll to position [987, 0]
click at [572, 190] on icon at bounding box center [570, 194] width 7 height 8
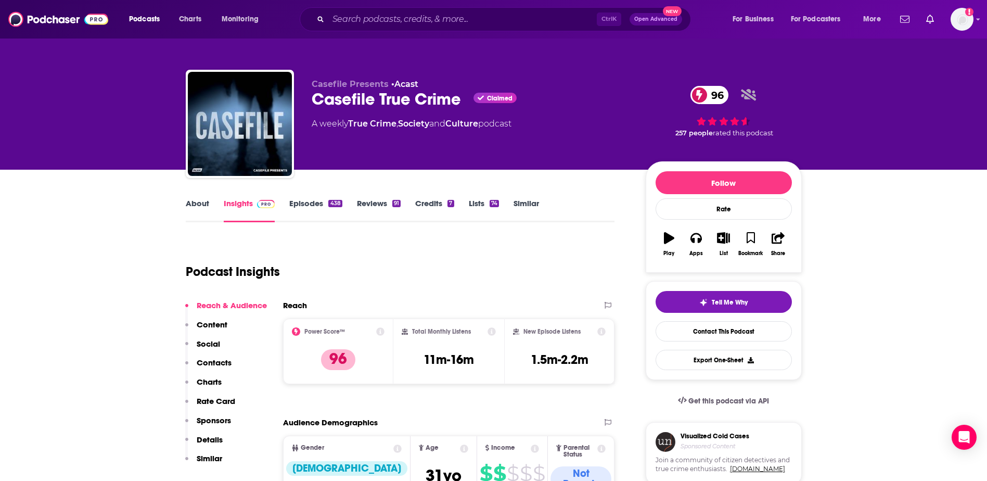
click at [200, 210] on link "About" at bounding box center [197, 210] width 23 height 24
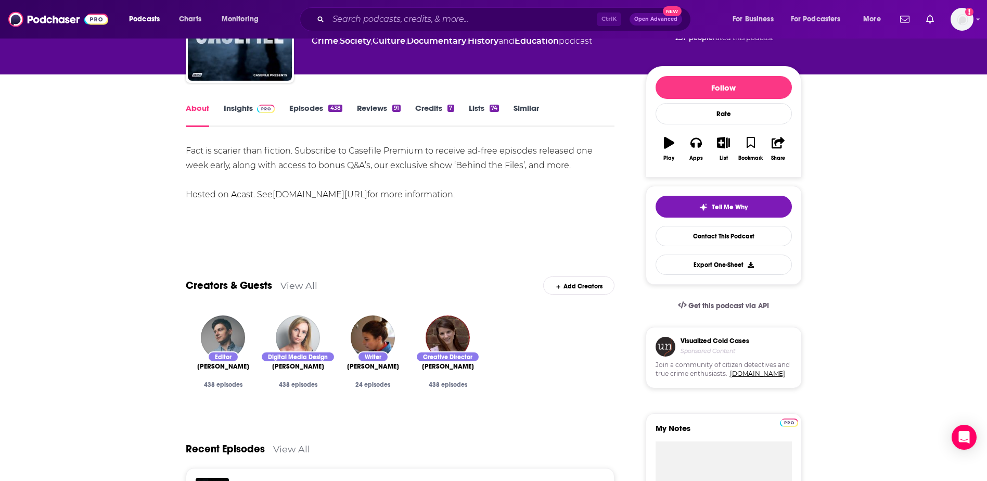
scroll to position [95, 0]
click at [238, 109] on link "Insights" at bounding box center [249, 115] width 51 height 24
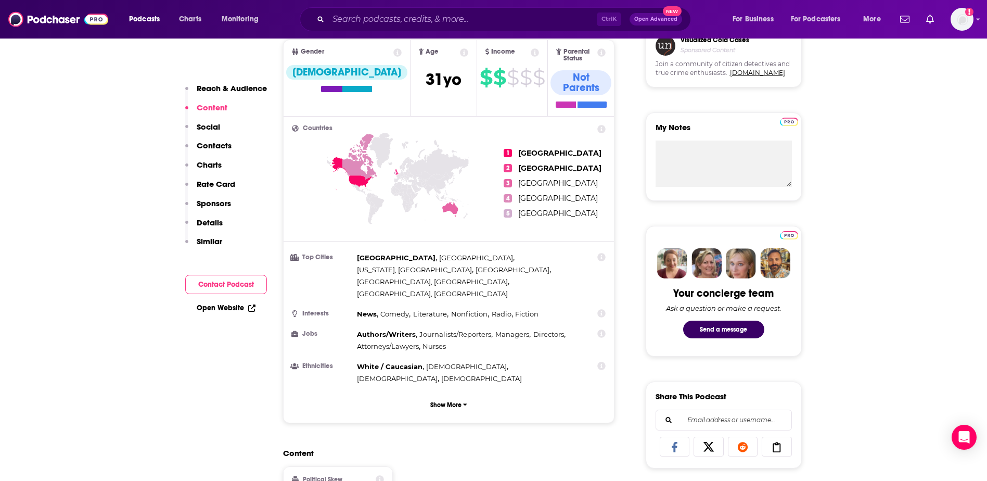
scroll to position [340, 0]
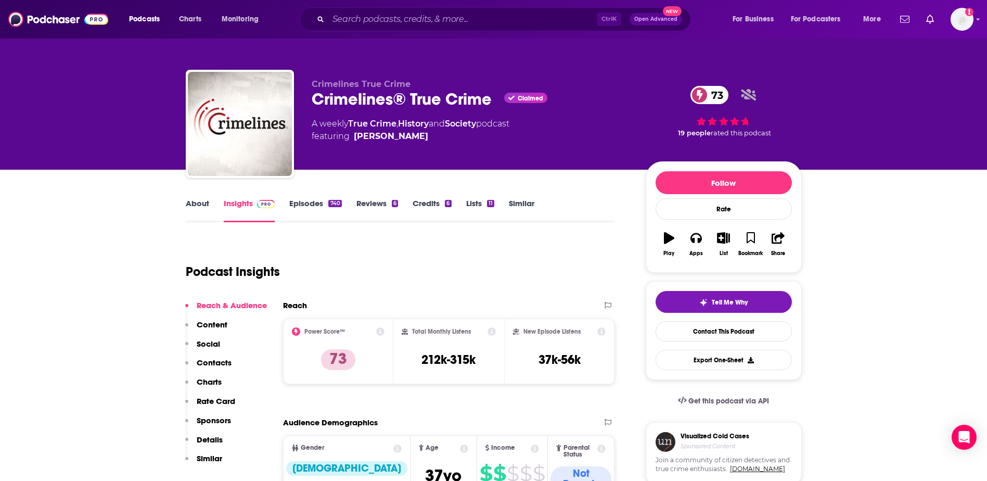
click at [200, 210] on link "About" at bounding box center [197, 210] width 23 height 24
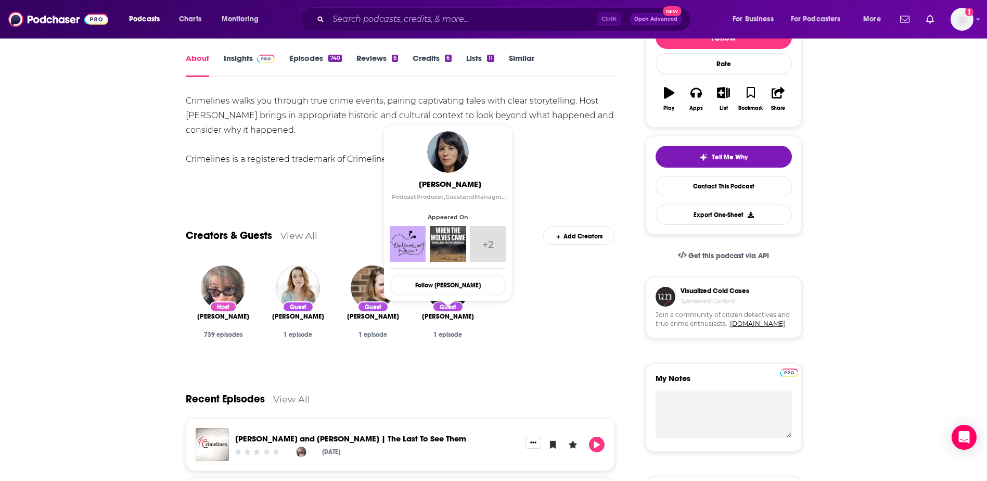
scroll to position [96, 0]
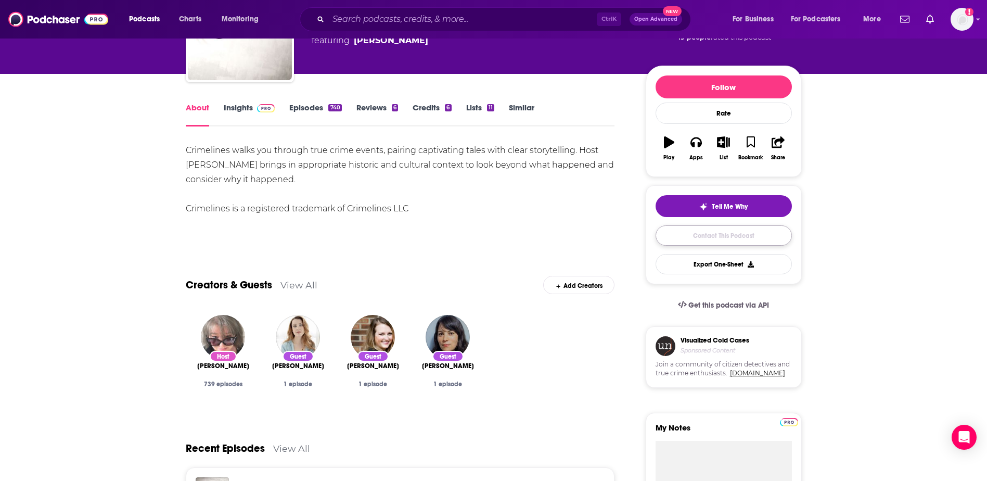
click at [723, 238] on link "Contact This Podcast" at bounding box center [723, 235] width 136 height 20
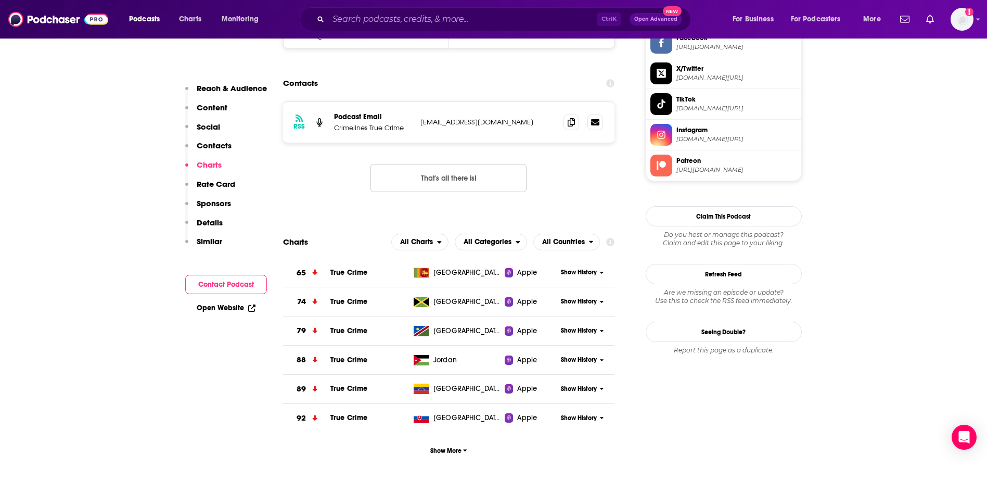
scroll to position [920, 0]
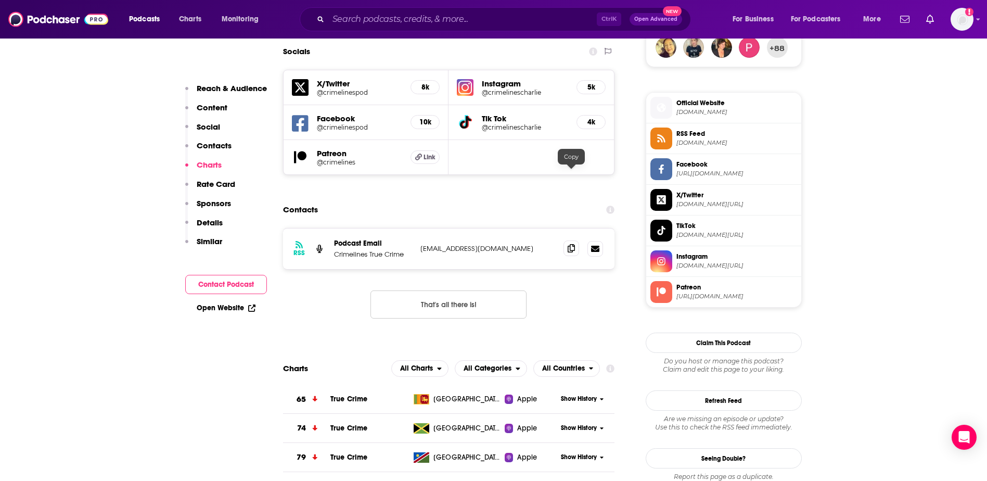
click at [573, 244] on icon at bounding box center [570, 248] width 7 height 8
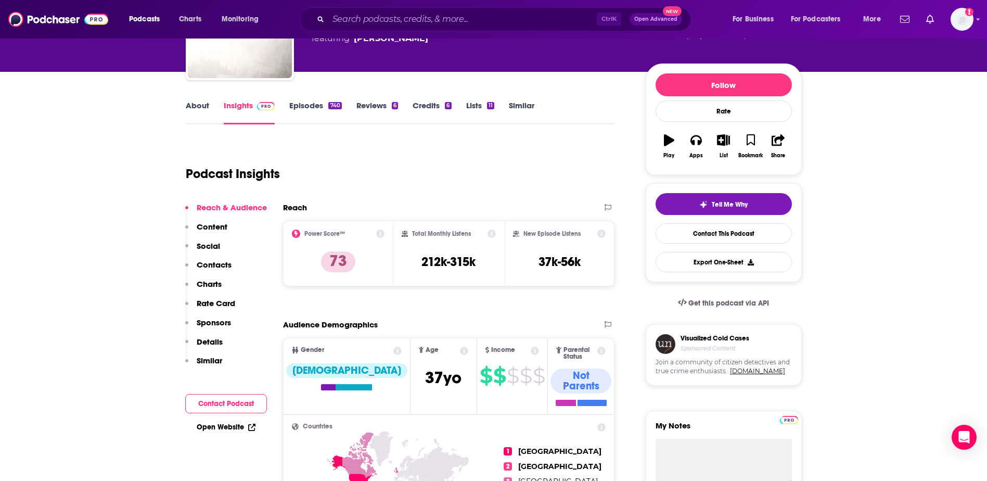
scroll to position [97, 0]
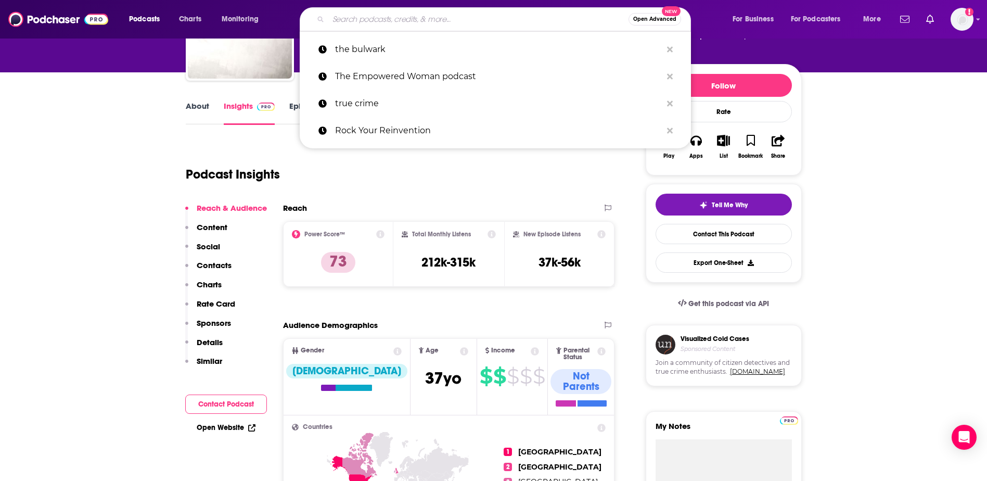
click at [379, 22] on input "Search podcasts, credits, & more..." at bounding box center [478, 19] width 300 height 17
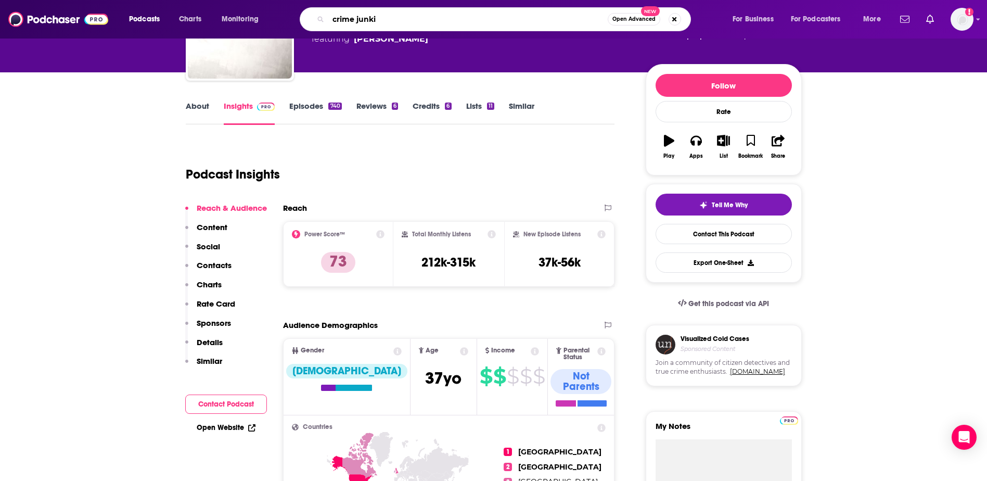
type input "crime junkie"
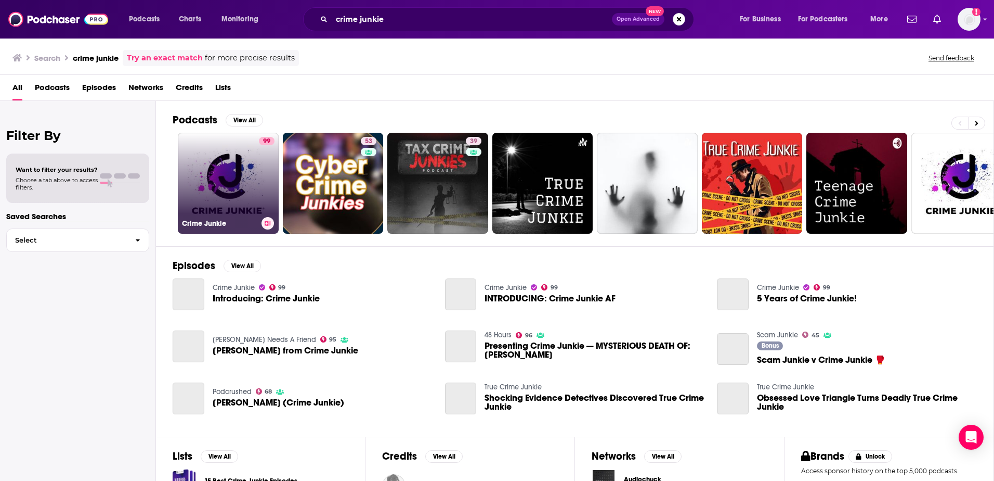
click at [223, 172] on link "99 Crime Junkie" at bounding box center [228, 183] width 101 height 101
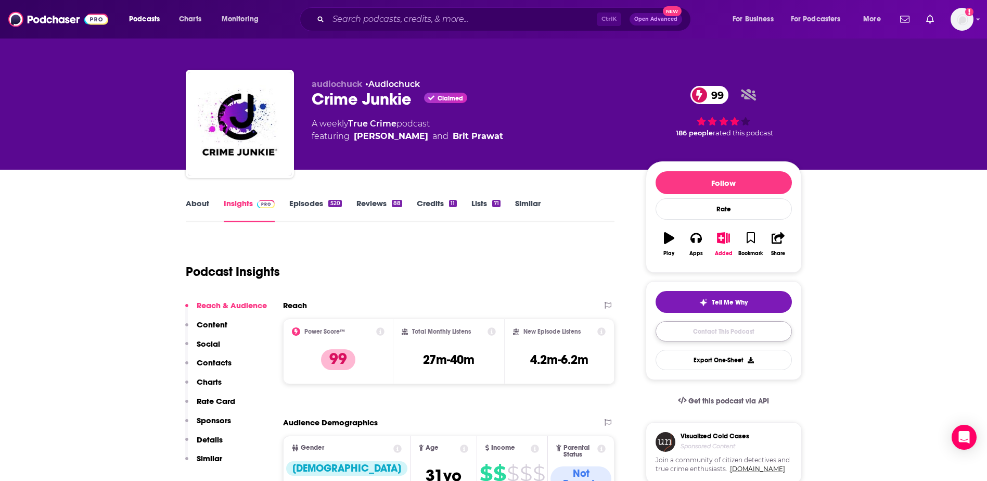
click at [715, 325] on link "Contact This Podcast" at bounding box center [723, 331] width 136 height 20
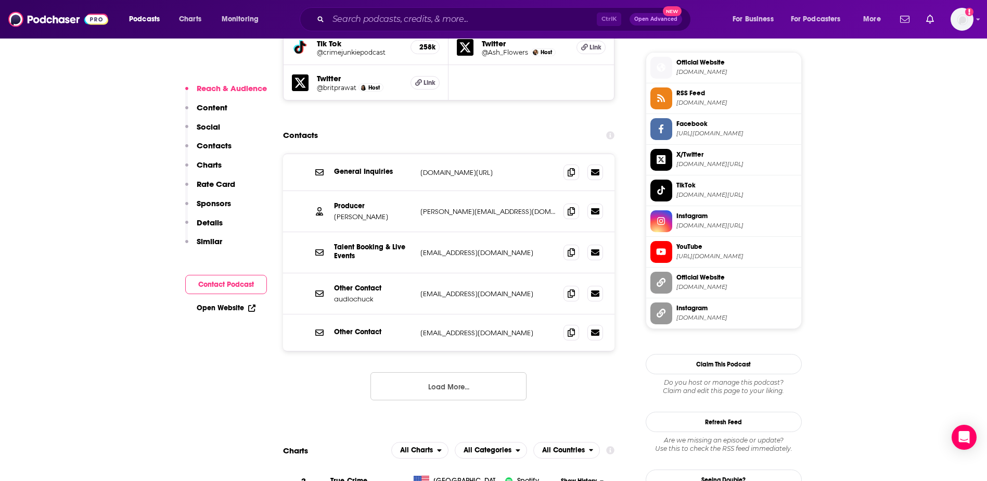
scroll to position [1018, 0]
click at [570, 207] on icon at bounding box center [570, 211] width 7 height 8
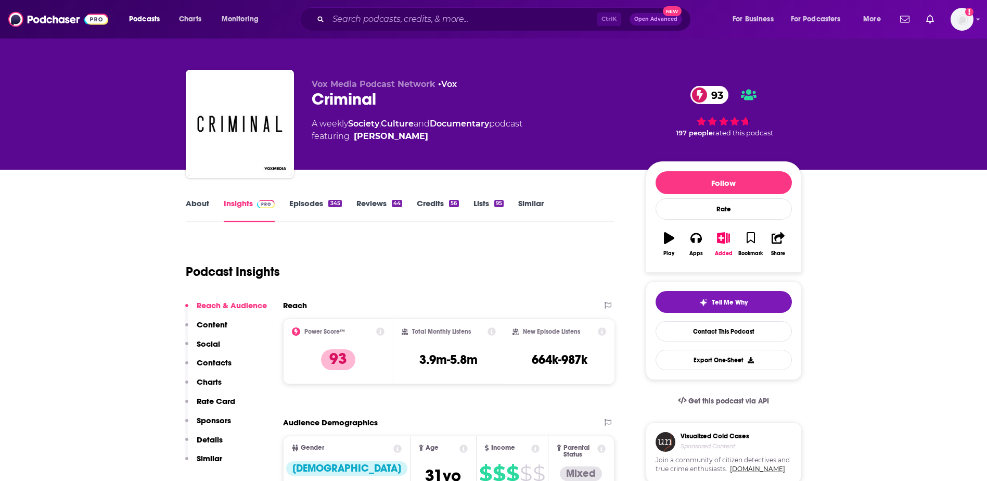
click at [205, 203] on link "About" at bounding box center [197, 210] width 23 height 24
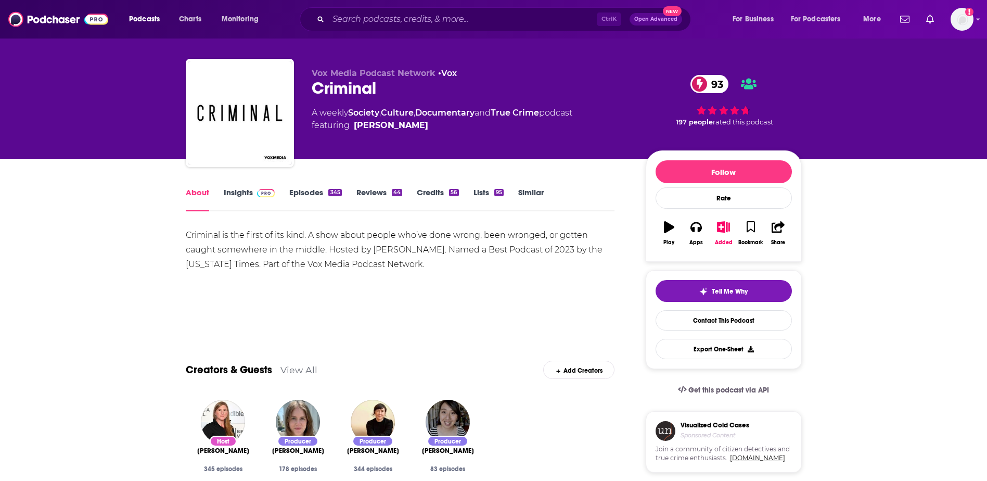
scroll to position [10, 0]
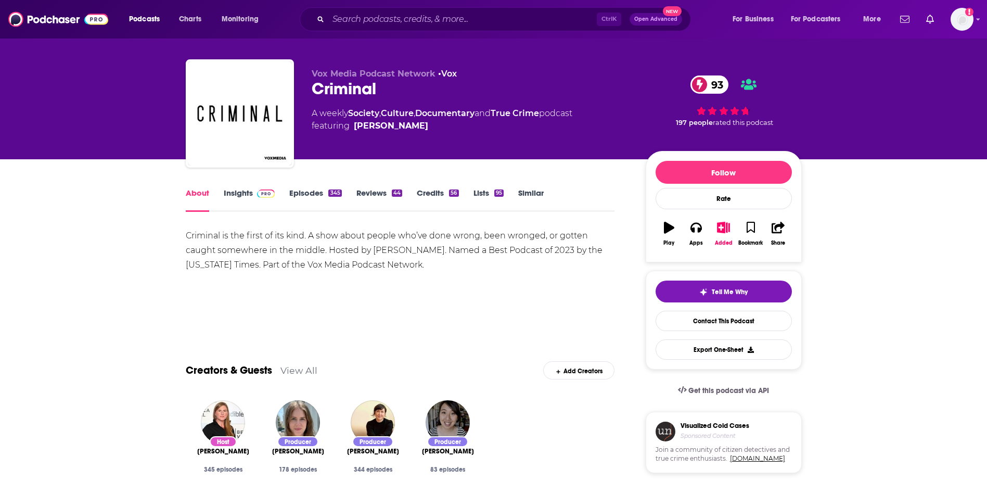
click at [253, 202] on link "Insights" at bounding box center [249, 200] width 51 height 24
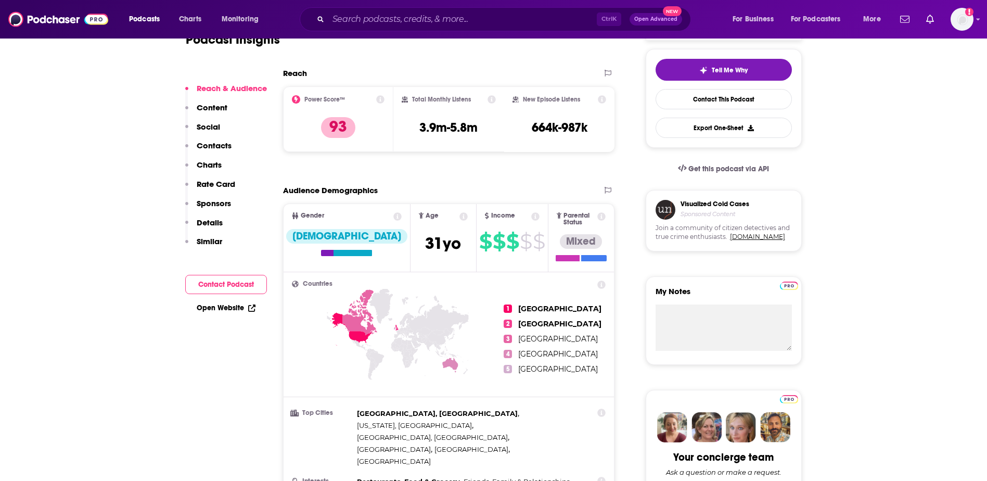
scroll to position [233, 0]
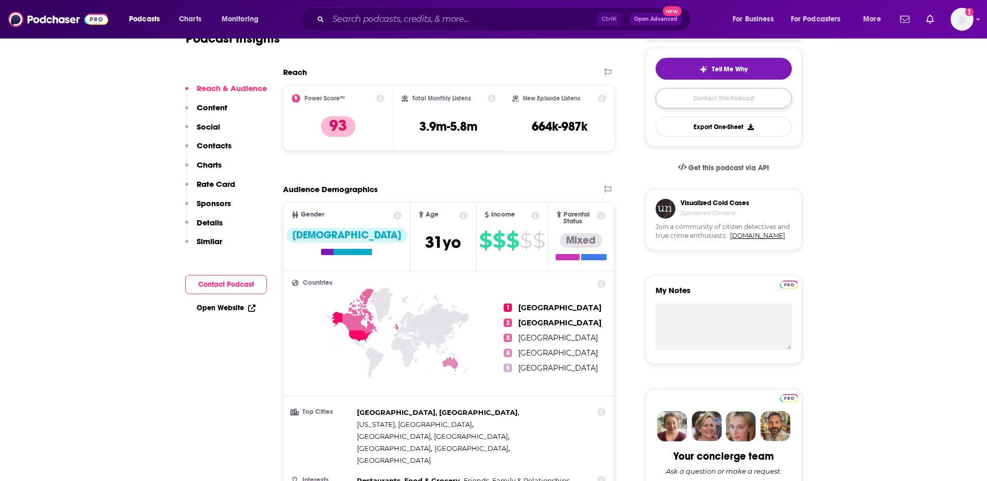
click at [722, 97] on link "Contact This Podcast" at bounding box center [723, 98] width 136 height 20
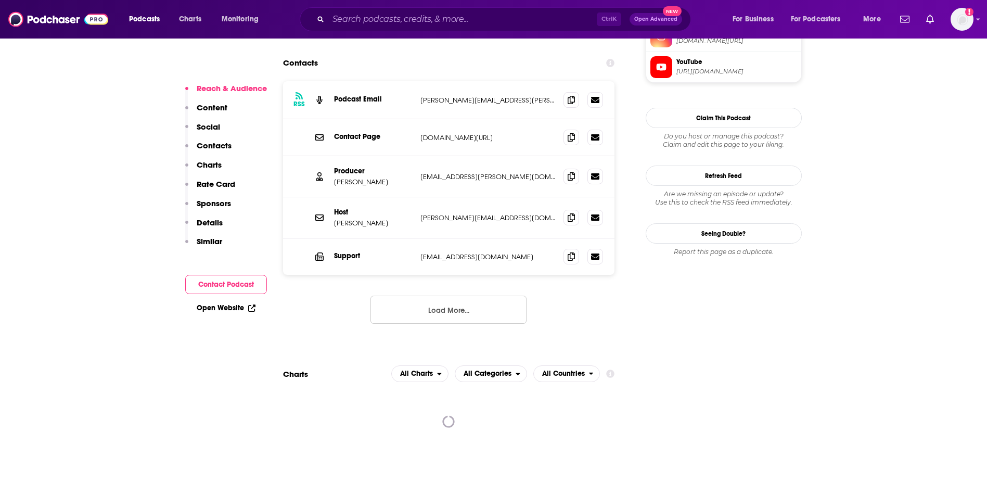
scroll to position [1000, 0]
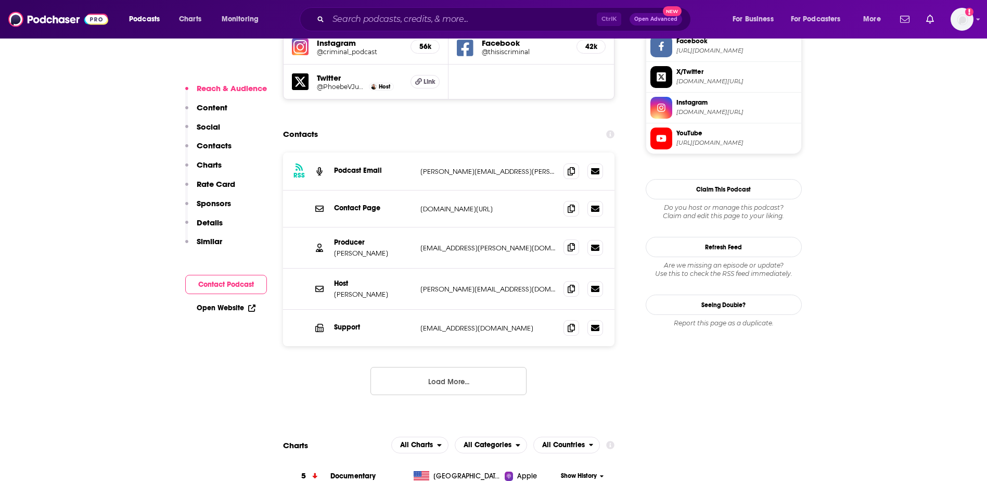
click at [568, 243] on icon at bounding box center [570, 247] width 7 height 8
